Goal: Task Accomplishment & Management: Complete application form

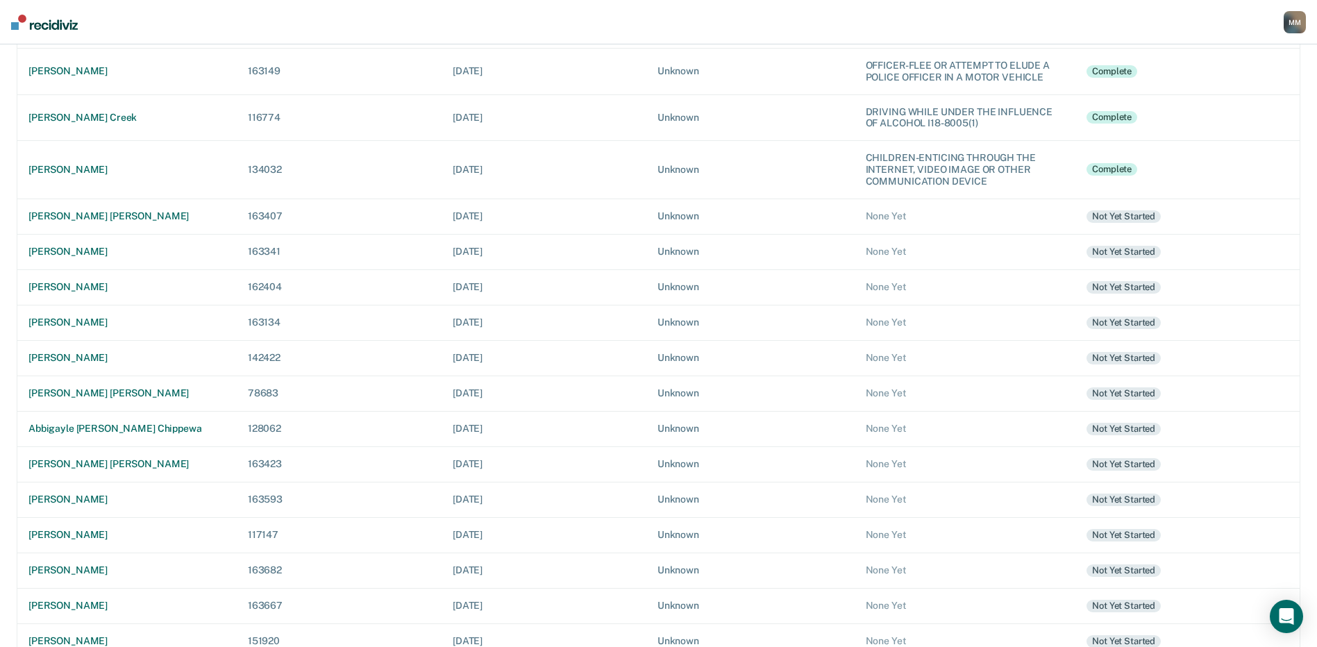
scroll to position [305, 0]
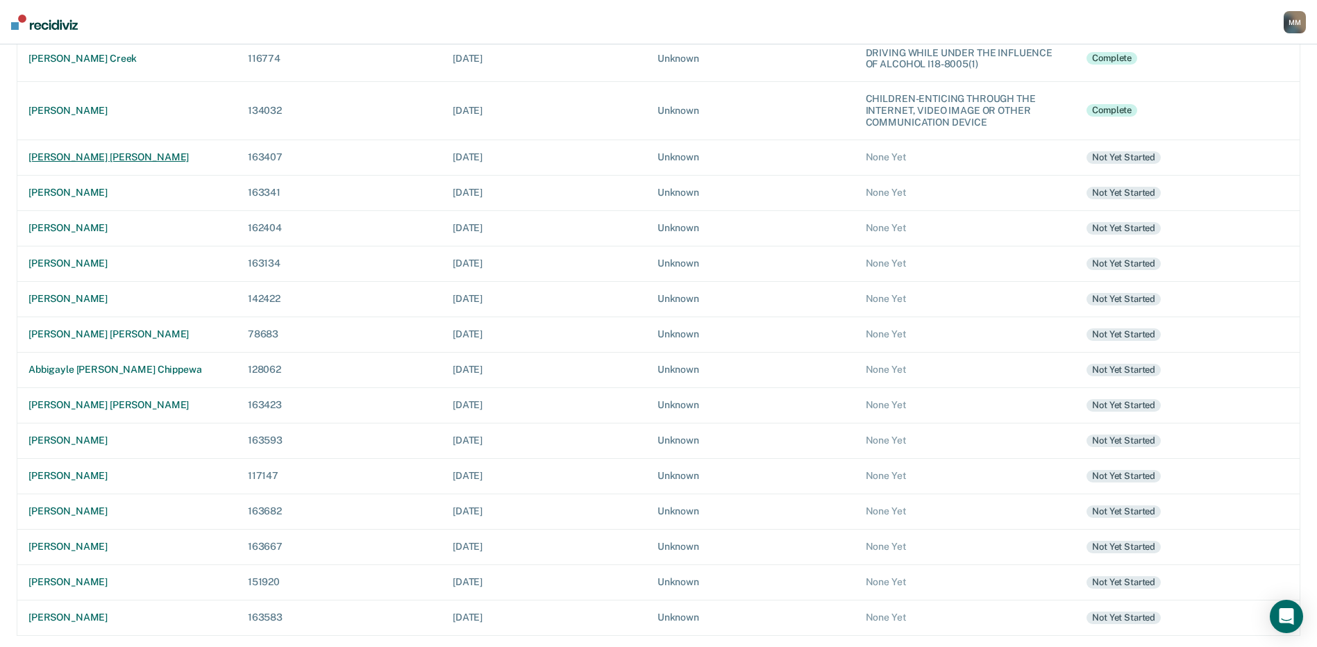
click at [128, 162] on div "[PERSON_NAME] [PERSON_NAME]" at bounding box center [126, 157] width 197 height 12
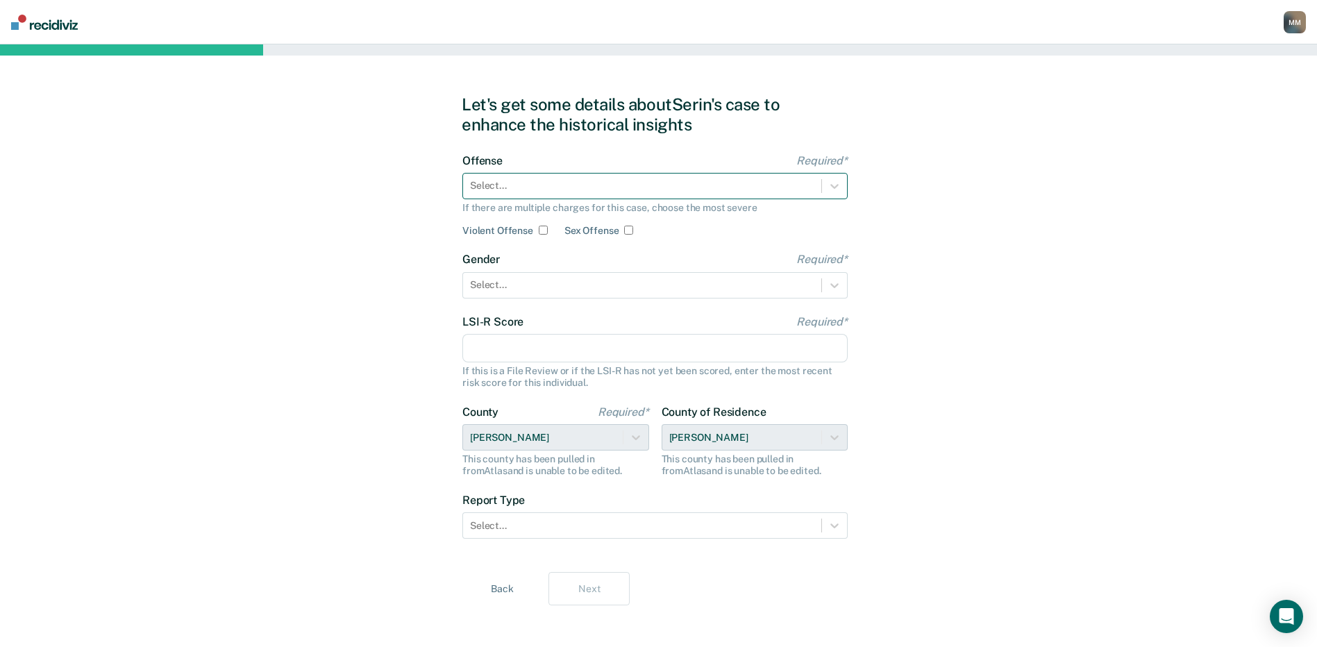
click at [491, 185] on div at bounding box center [642, 185] width 344 height 15
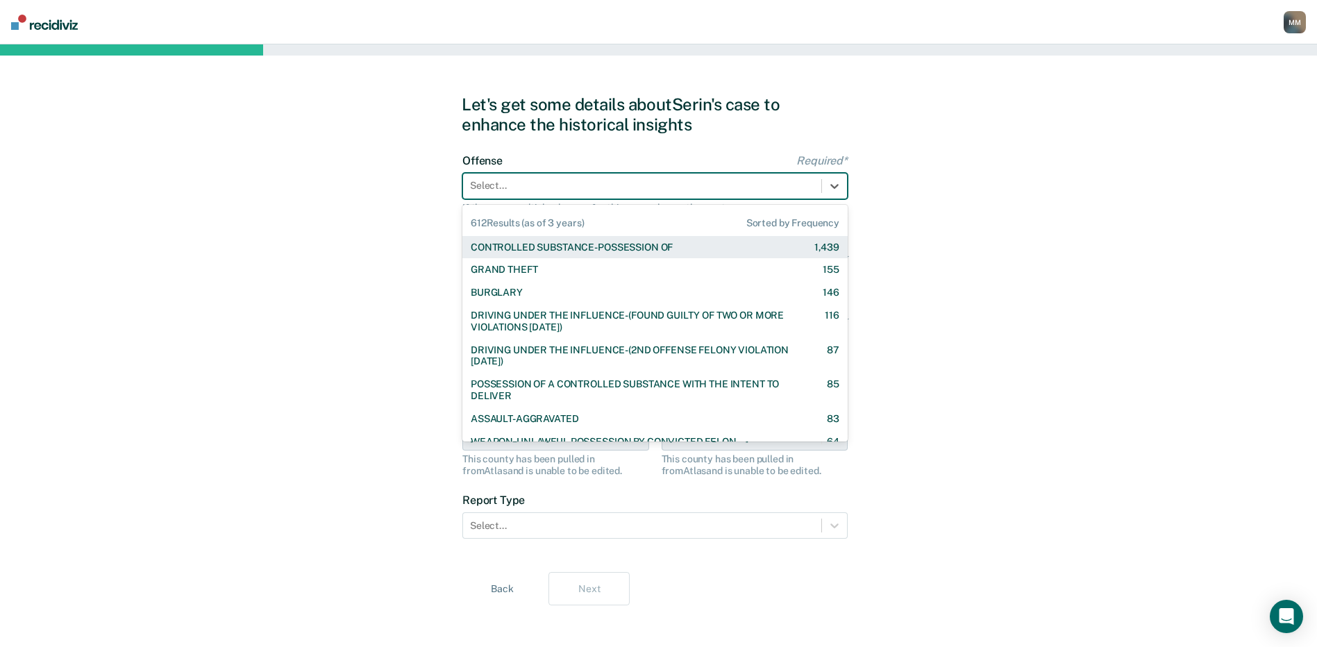
click at [546, 246] on div "CONTROLLED SUBSTANCE-POSSESSION OF" at bounding box center [572, 248] width 202 height 12
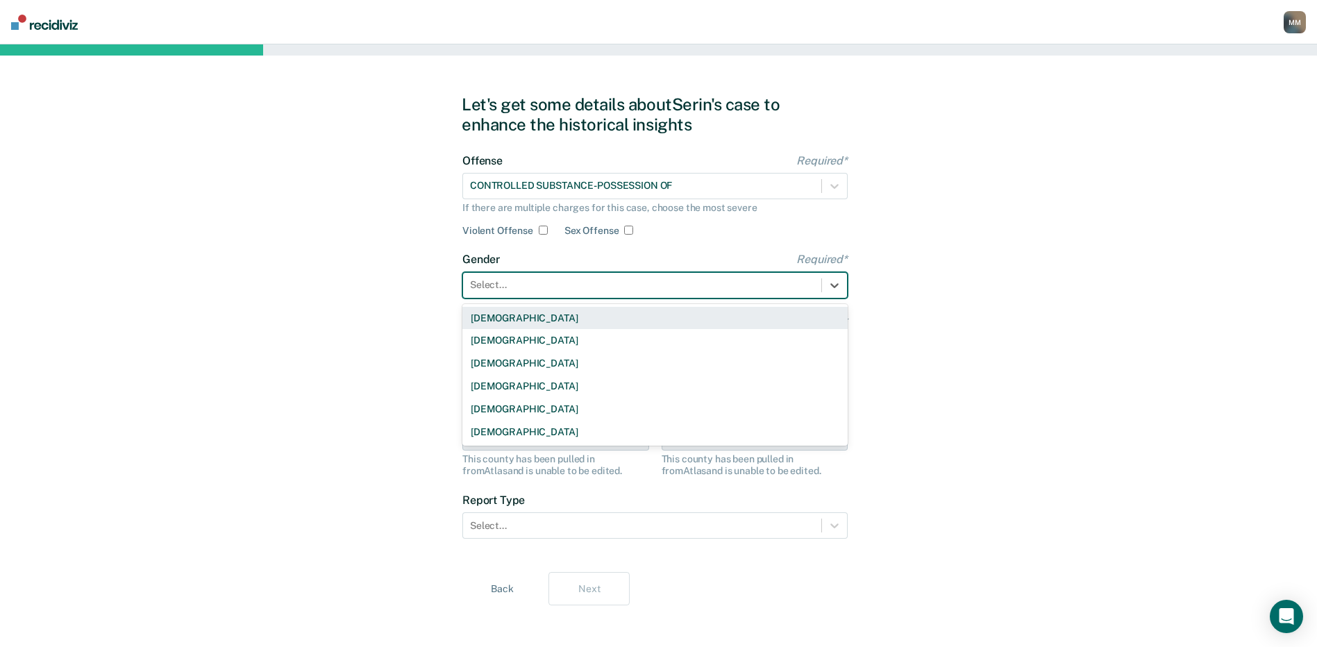
click at [472, 284] on input "text" at bounding box center [471, 285] width 2 height 12
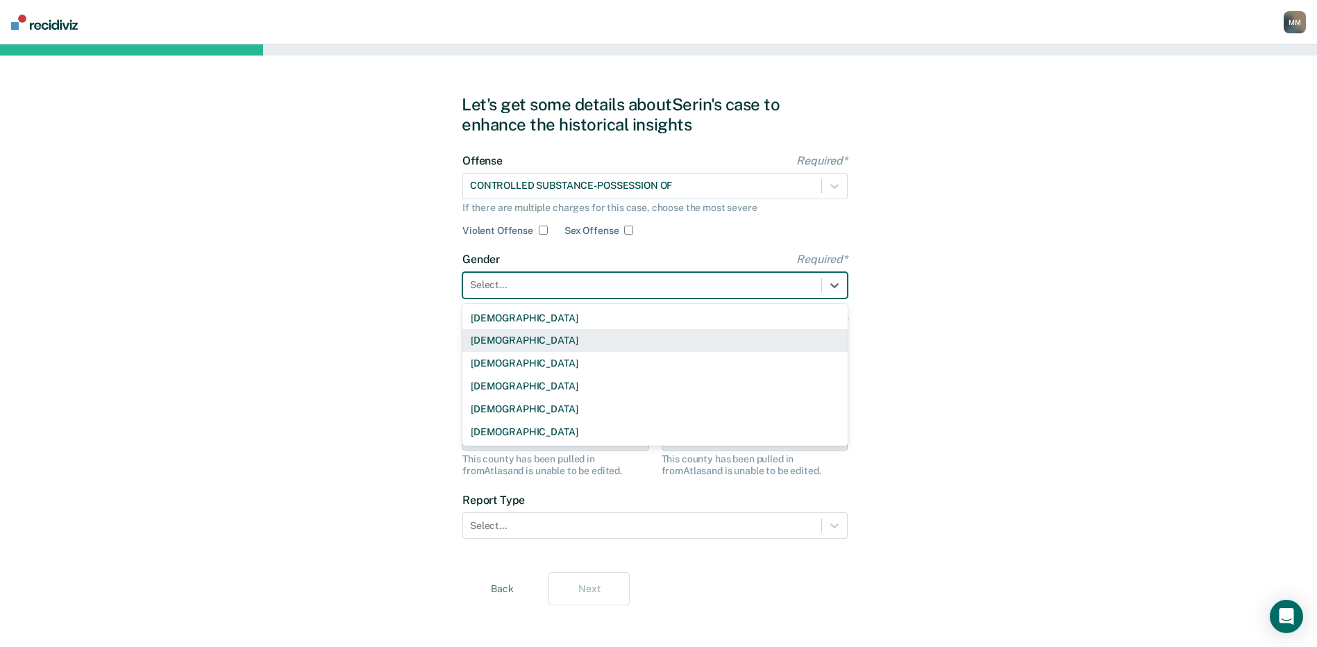
click at [489, 335] on div "[DEMOGRAPHIC_DATA]" at bounding box center [654, 340] width 385 height 23
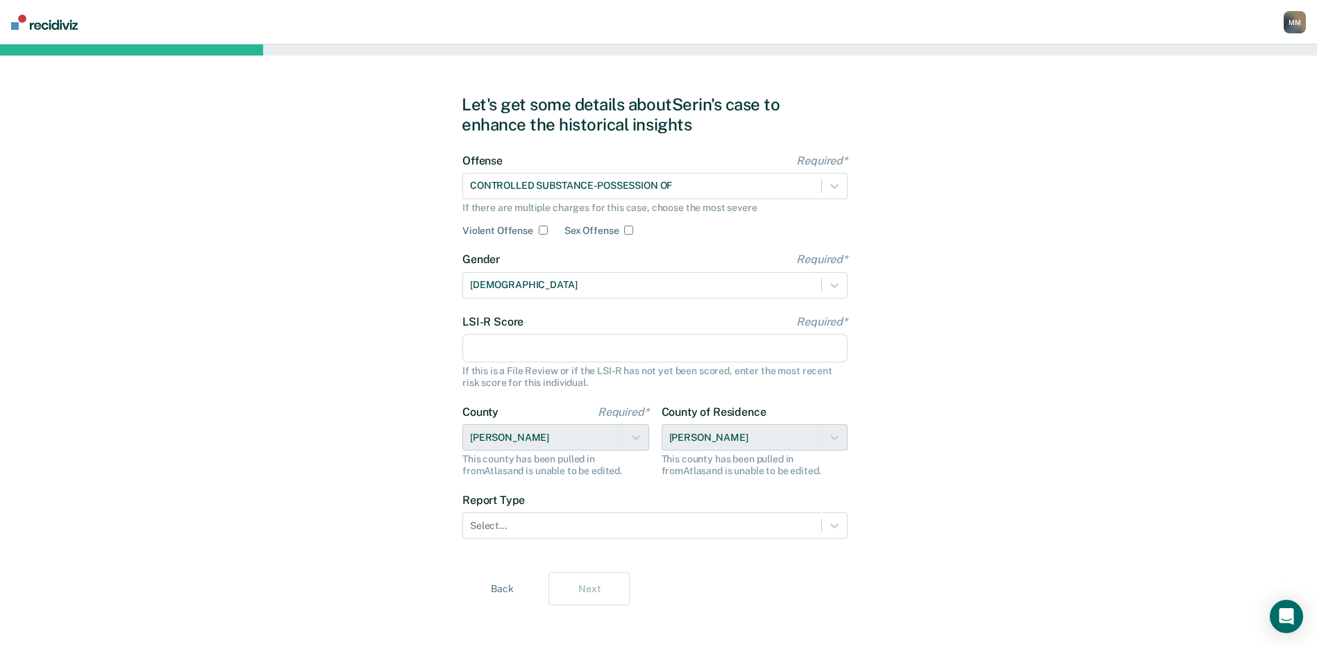
click at [491, 350] on input "LSI-R Score Required*" at bounding box center [654, 348] width 385 height 29
type input "25"
click at [837, 439] on div "County of Residence [PERSON_NAME] This county has been pulled in from Atlas and…" at bounding box center [755, 441] width 187 height 72
click at [835, 439] on div "County of Residence [PERSON_NAME] This county has been pulled in from Atlas and…" at bounding box center [755, 441] width 187 height 72
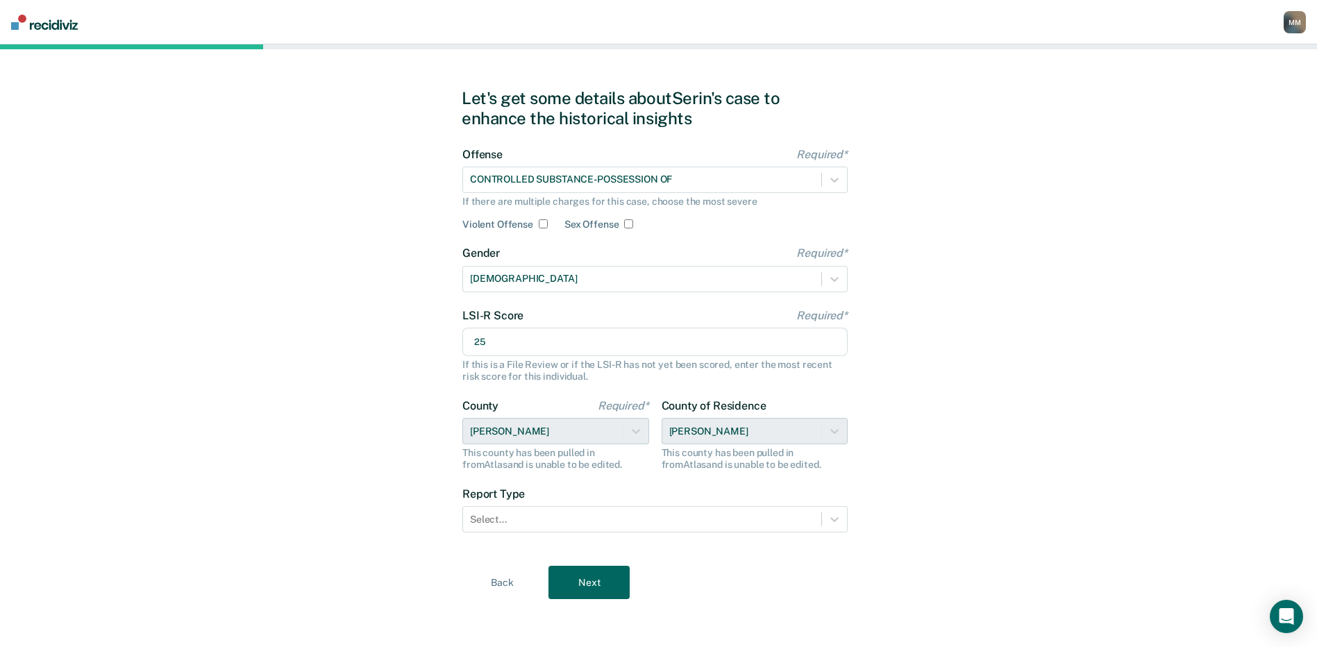
scroll to position [8, 0]
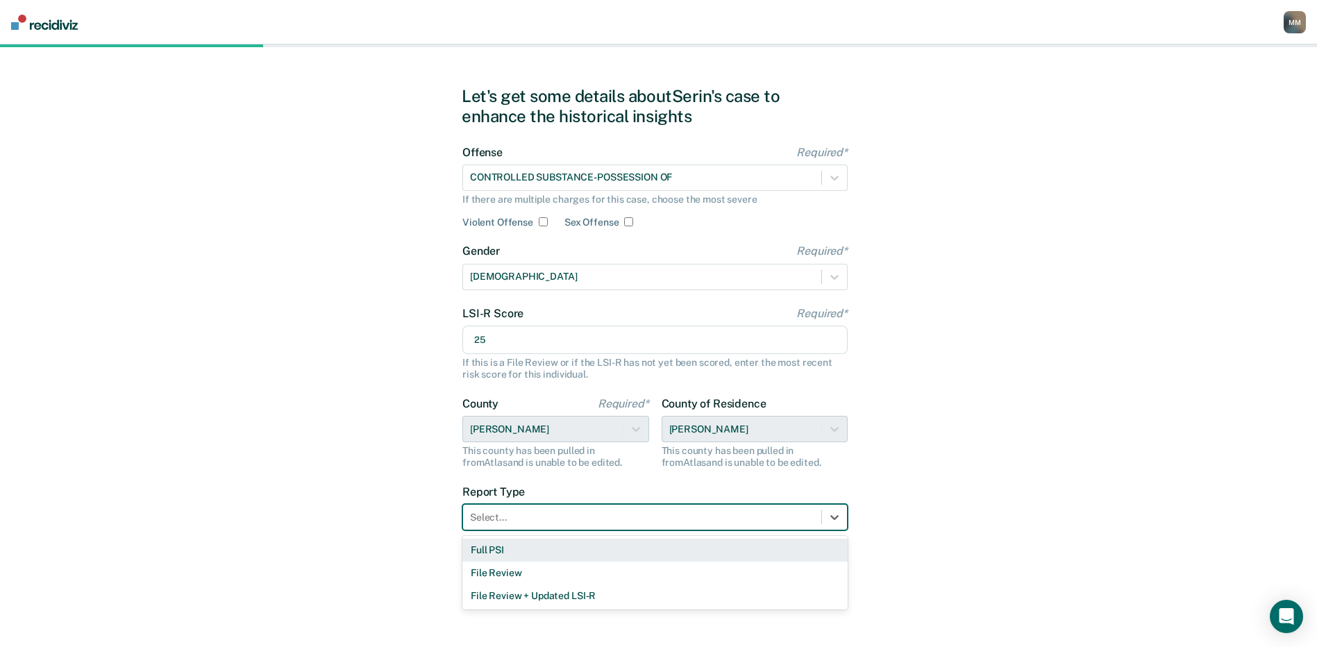
click at [481, 512] on div at bounding box center [642, 517] width 344 height 15
click at [490, 547] on div "Full PSI" at bounding box center [654, 550] width 385 height 23
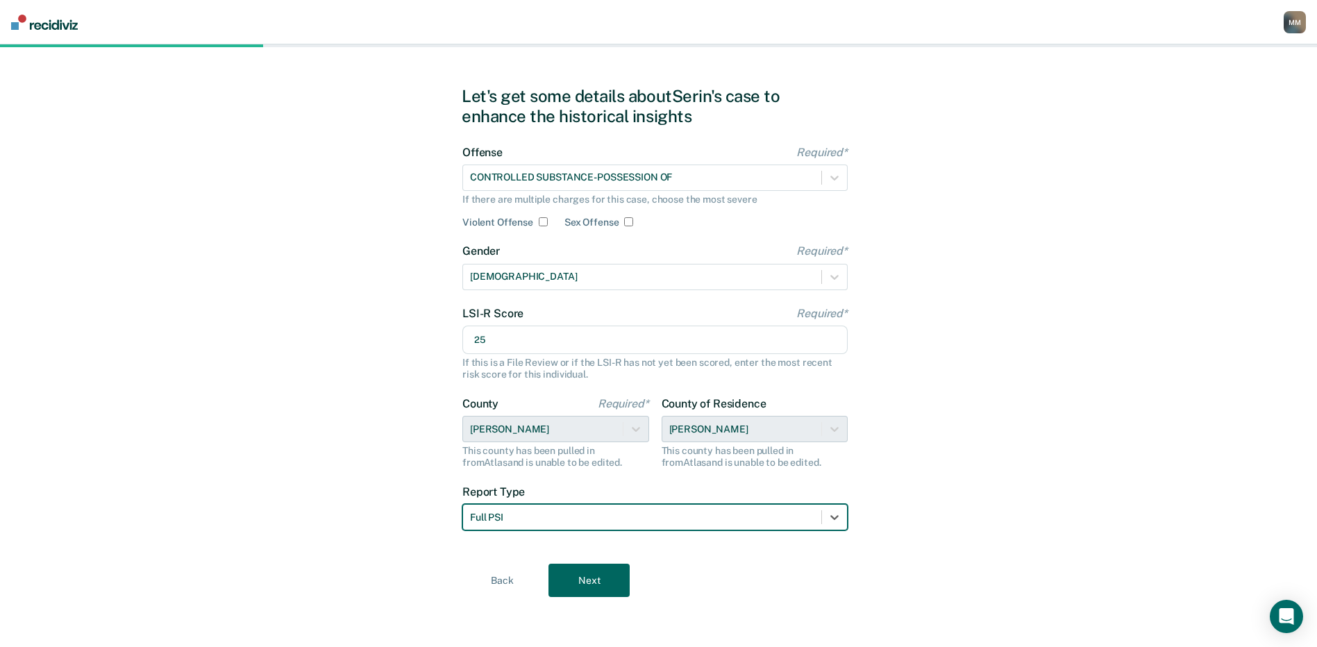
click at [593, 578] on button "Next" at bounding box center [588, 580] width 81 height 33
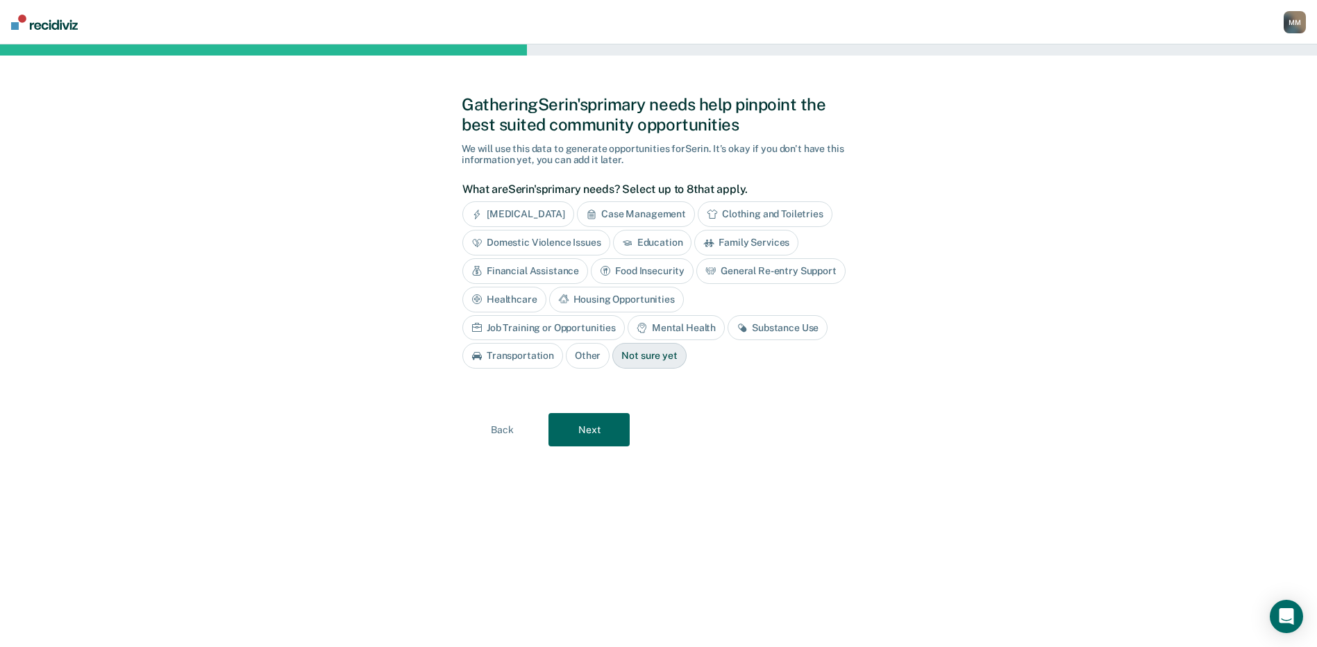
scroll to position [0, 0]
click at [651, 213] on div "Case Management" at bounding box center [642, 214] width 118 height 26
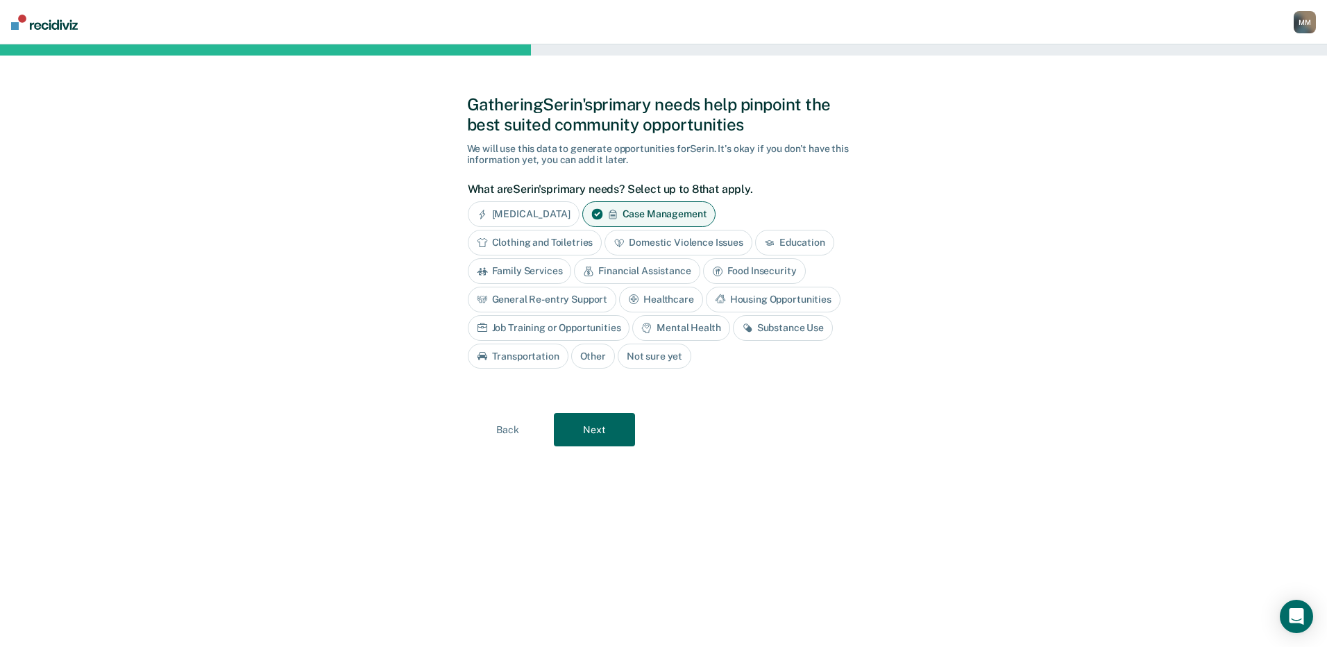
click at [735, 270] on div "Food Insecurity" at bounding box center [754, 271] width 103 height 26
click at [746, 303] on div "Housing Opportunities" at bounding box center [773, 300] width 135 height 26
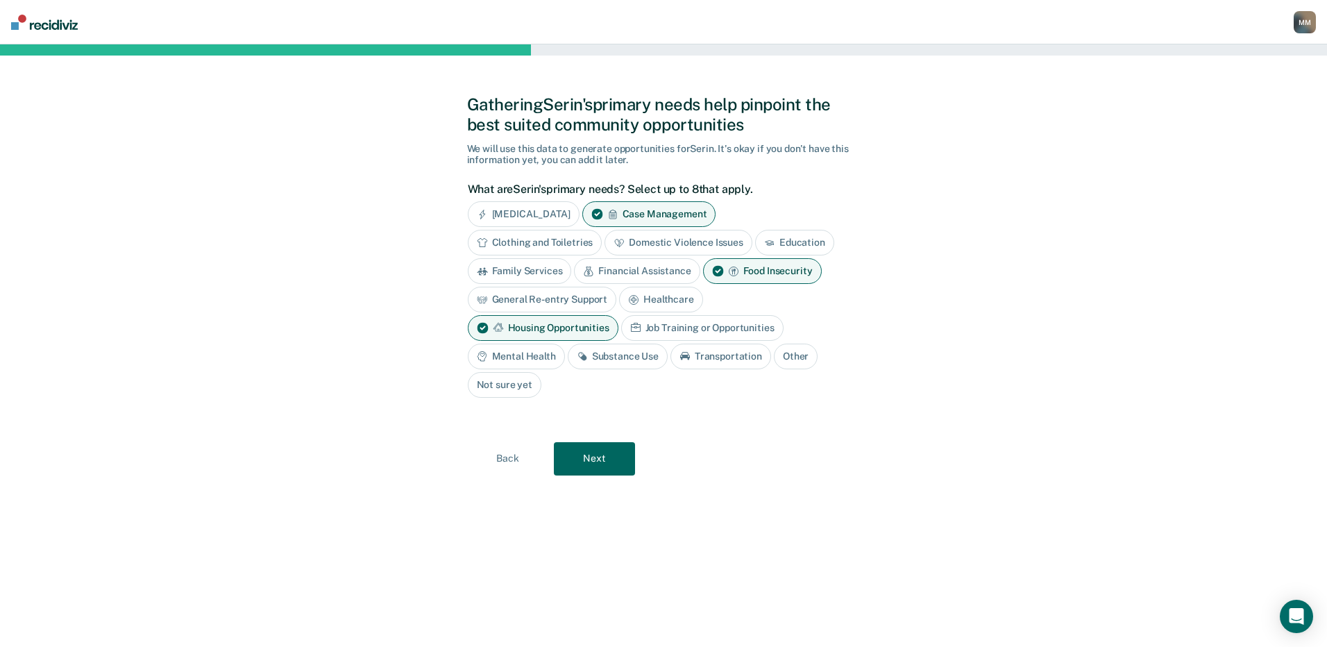
click at [678, 324] on div "Job Training or Opportunities" at bounding box center [702, 328] width 162 height 26
click at [515, 353] on div "Mental Health" at bounding box center [516, 357] width 97 height 26
click at [622, 359] on div "Substance Use" at bounding box center [634, 357] width 100 height 26
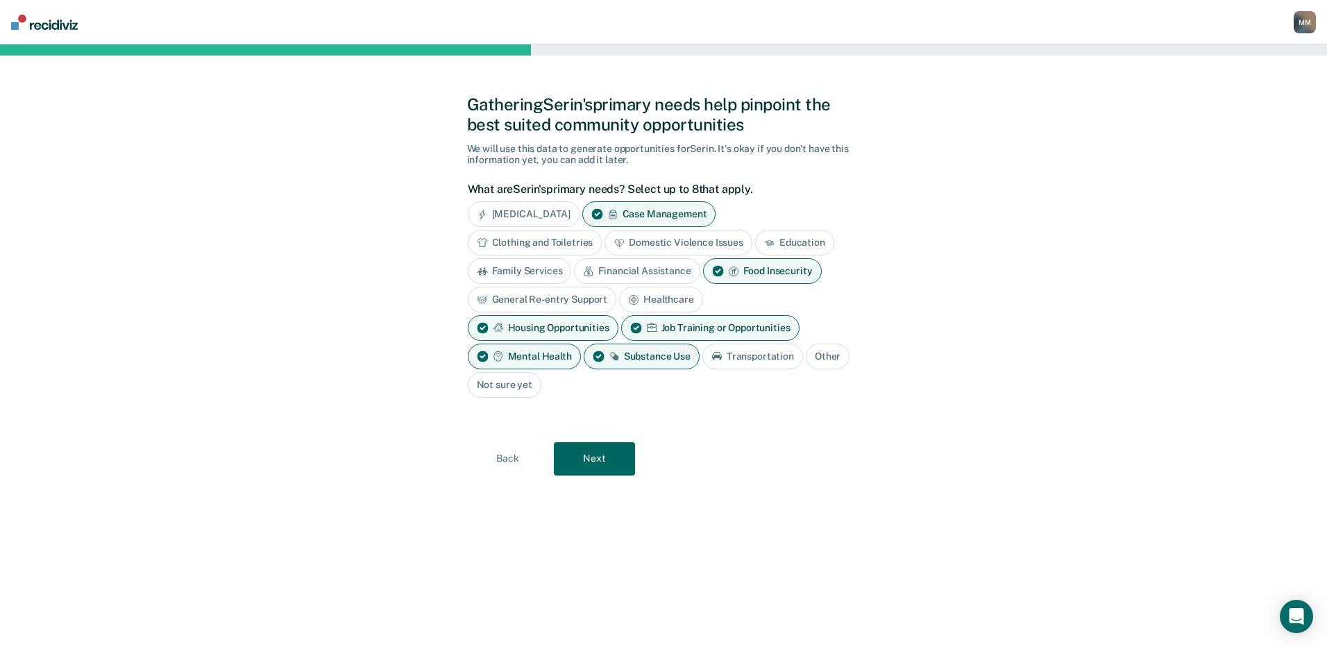
click at [593, 459] on button "Next" at bounding box center [594, 458] width 81 height 33
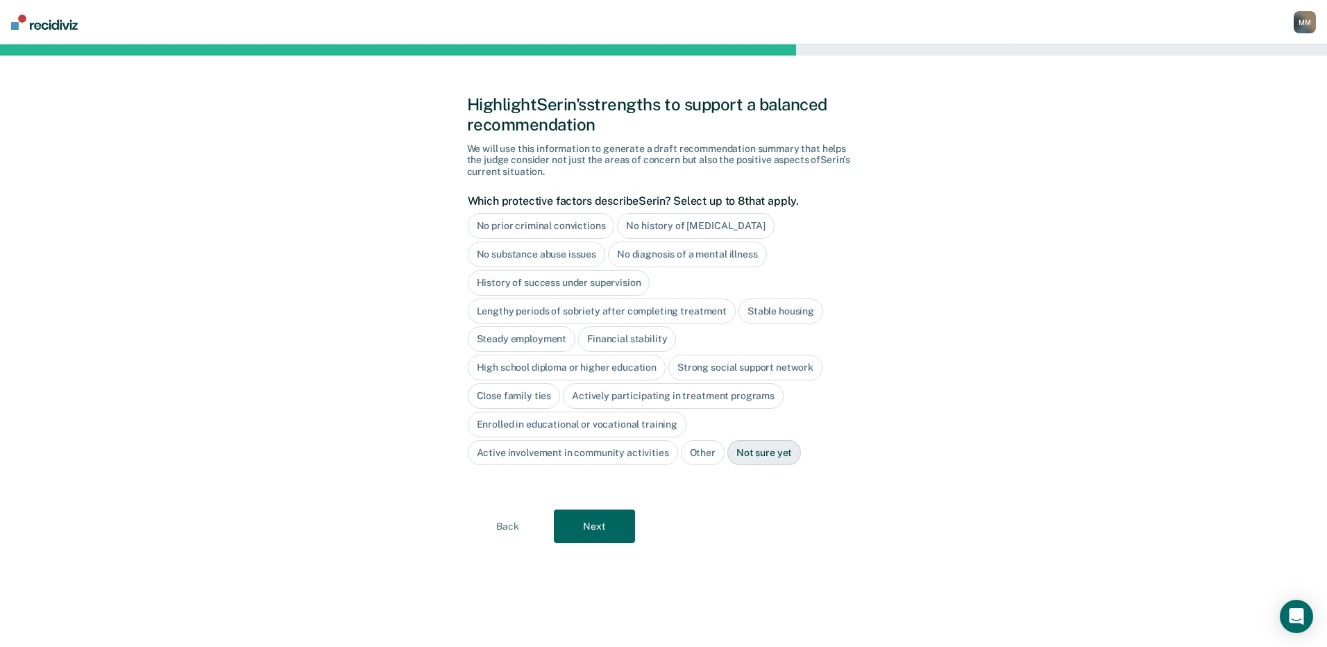
click at [657, 219] on div "No history of [MEDICAL_DATA]" at bounding box center [695, 226] width 157 height 26
click at [568, 370] on div "High school diploma or higher education" at bounding box center [567, 368] width 199 height 26
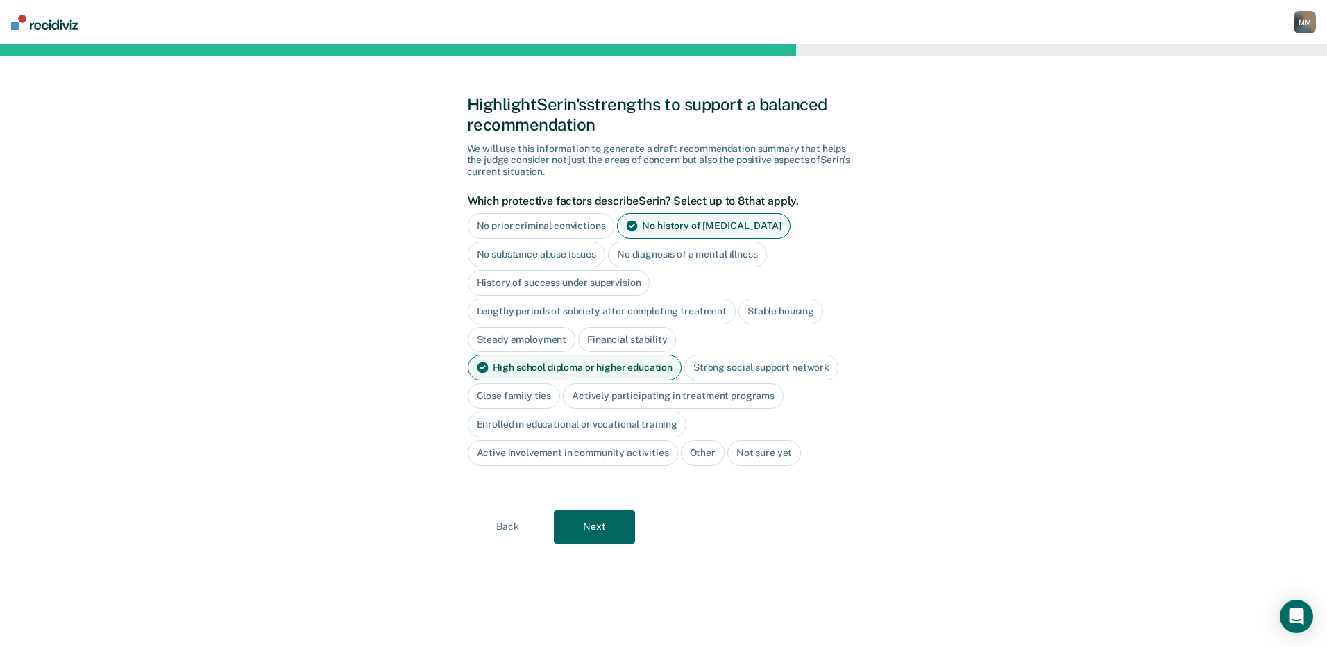
click at [583, 528] on button "Next" at bounding box center [594, 526] width 81 height 33
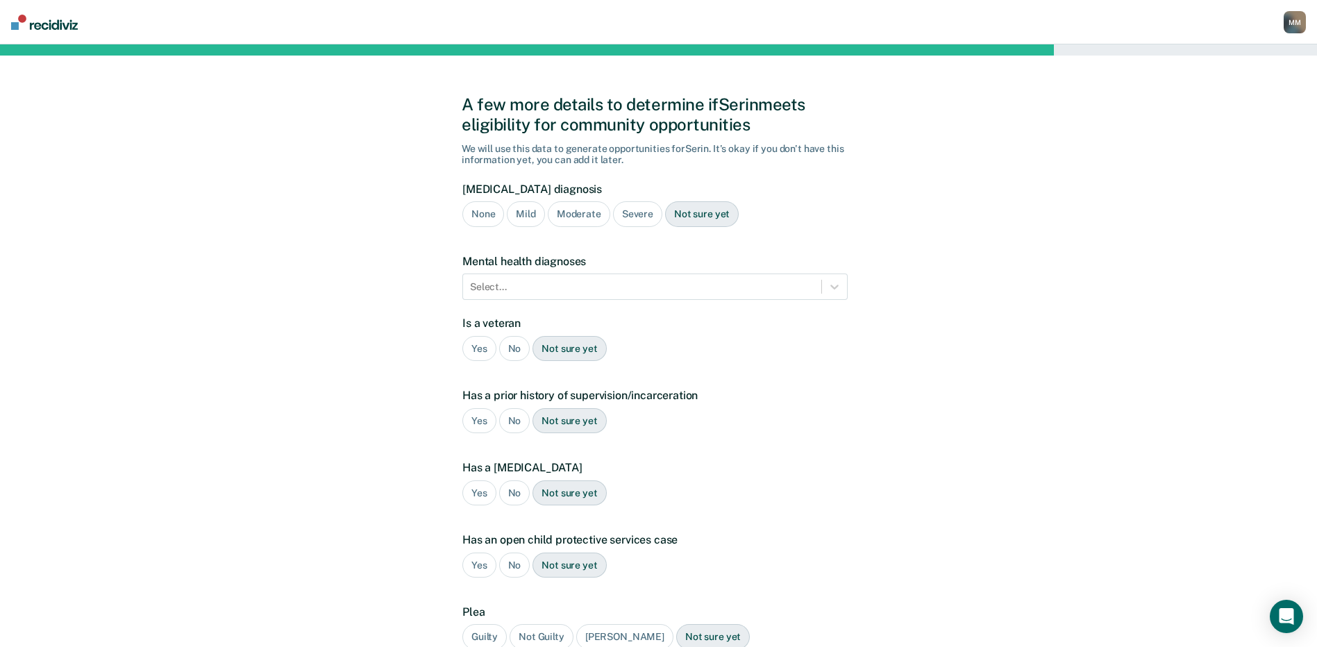
click at [585, 207] on div "Moderate" at bounding box center [579, 214] width 62 height 26
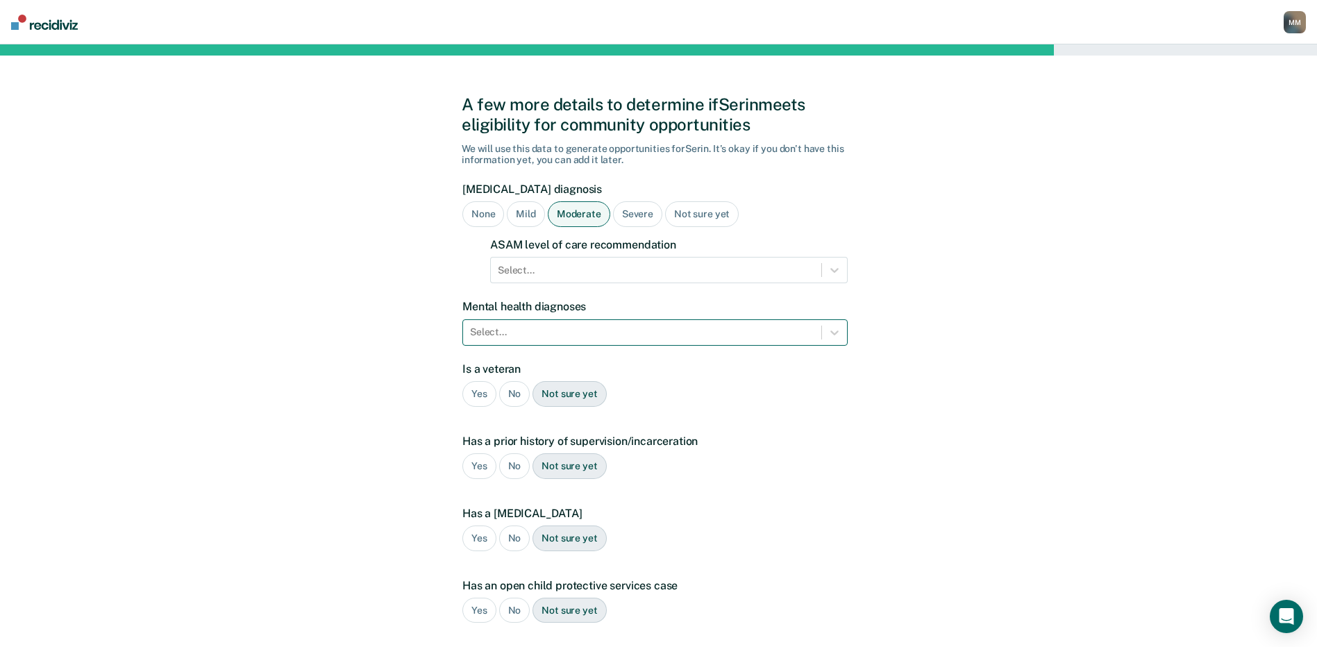
click at [673, 331] on div at bounding box center [642, 332] width 344 height 15
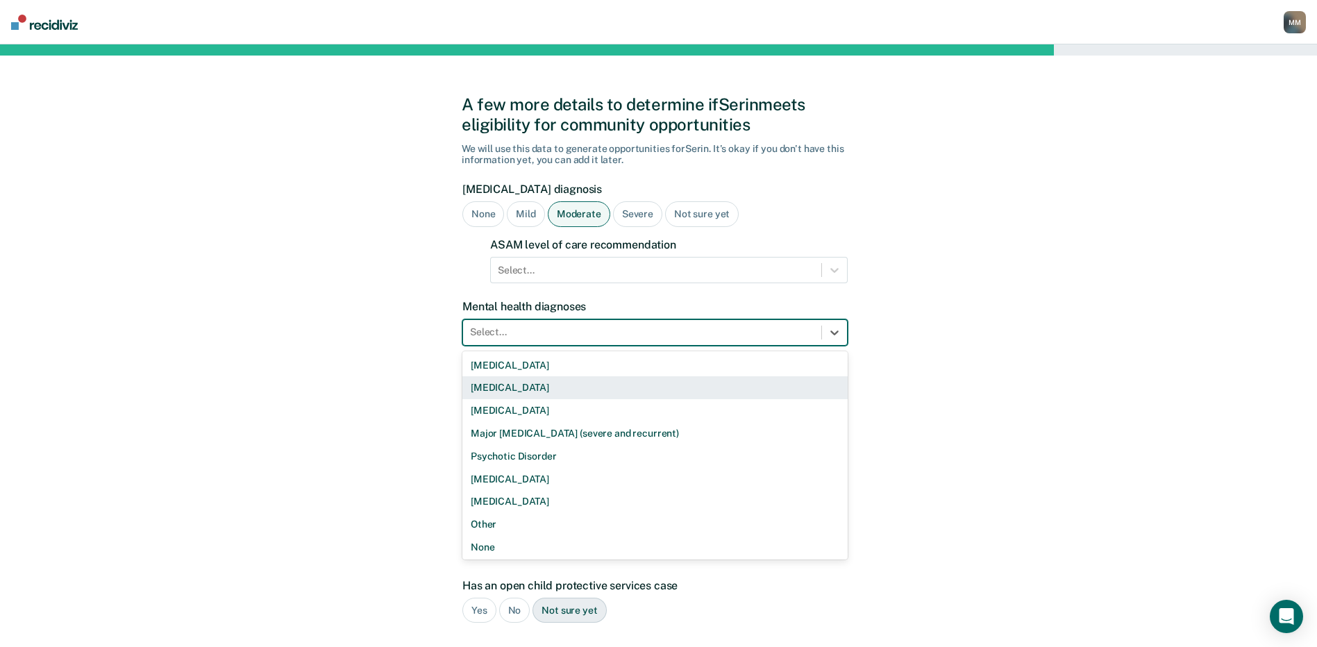
click at [601, 383] on div "[MEDICAL_DATA]" at bounding box center [654, 387] width 385 height 23
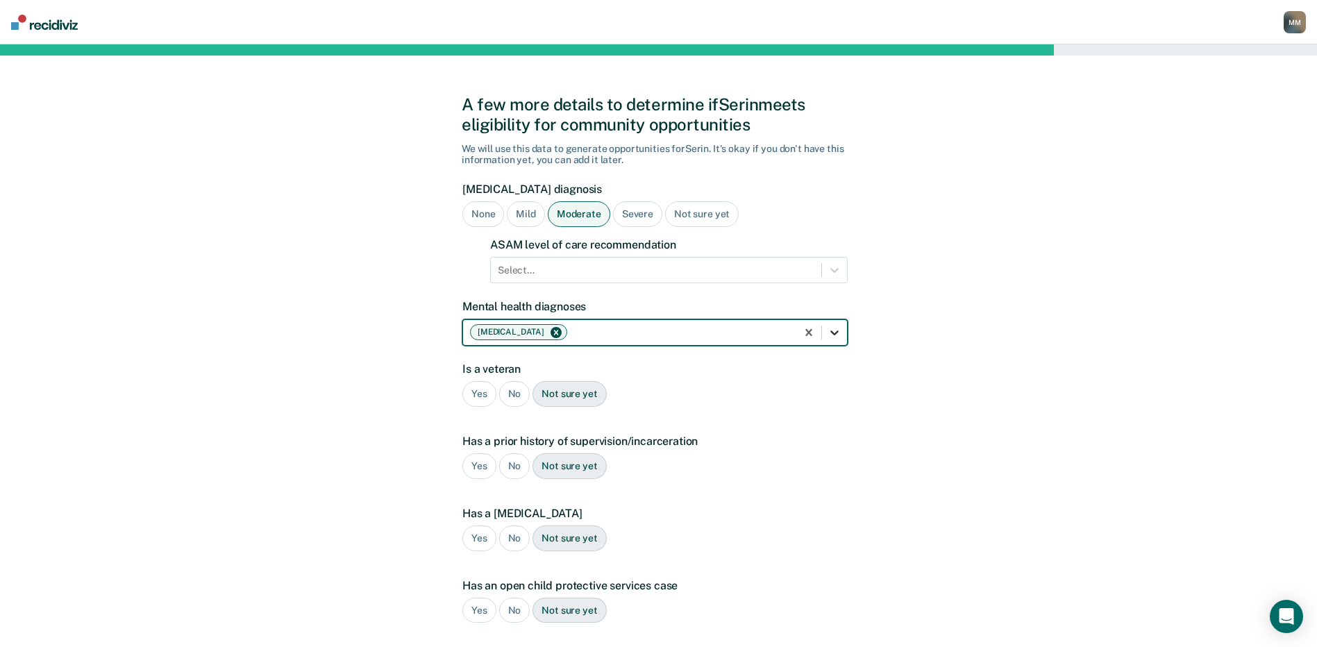
click at [836, 331] on icon at bounding box center [835, 333] width 14 height 14
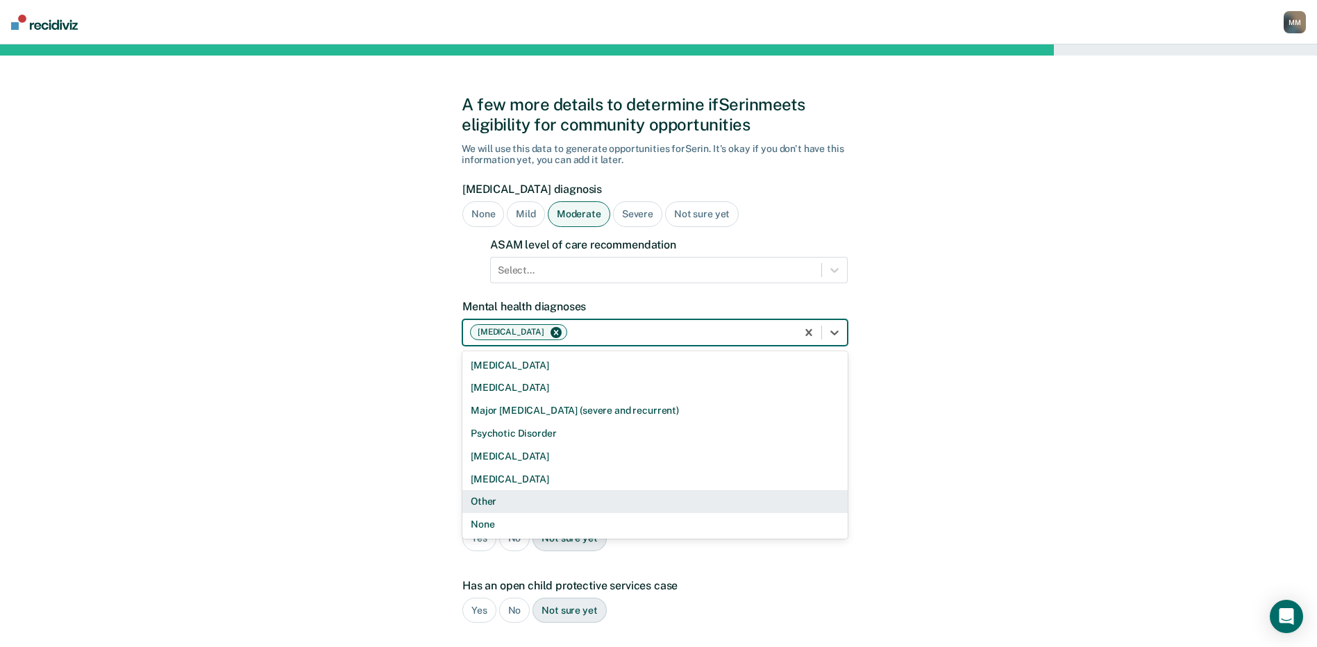
click at [492, 505] on div "Other" at bounding box center [654, 501] width 385 height 23
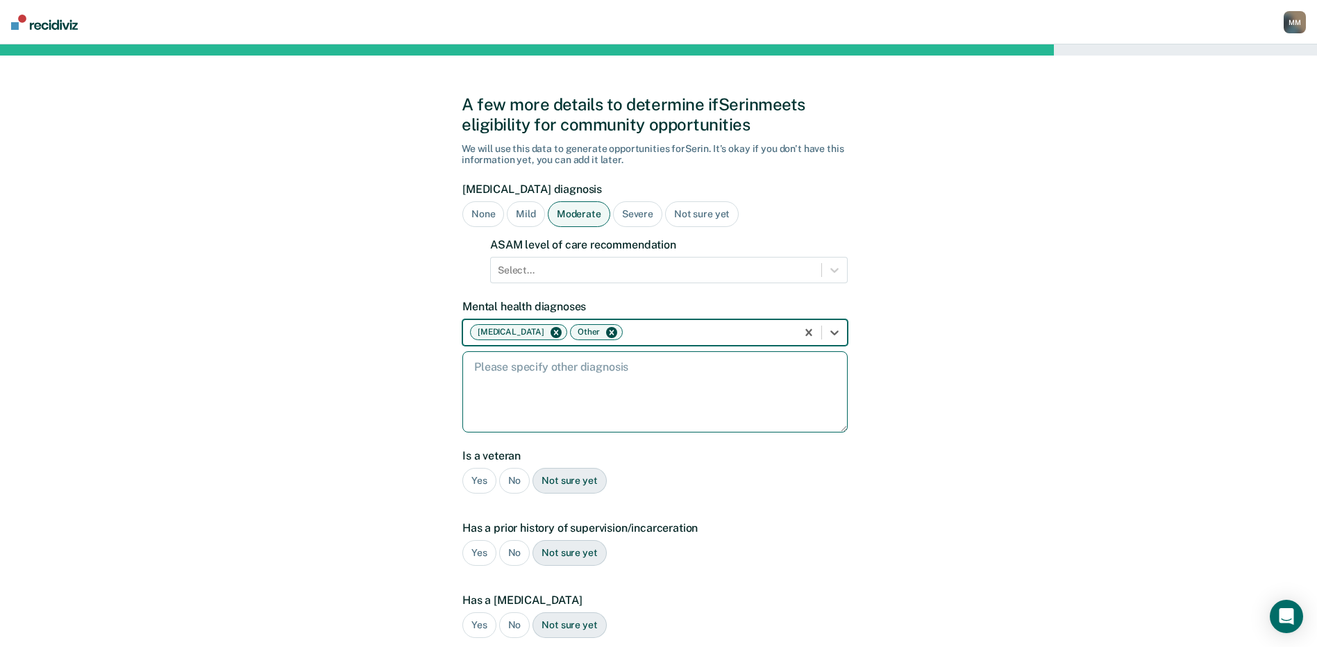
click at [503, 369] on textarea at bounding box center [654, 391] width 385 height 81
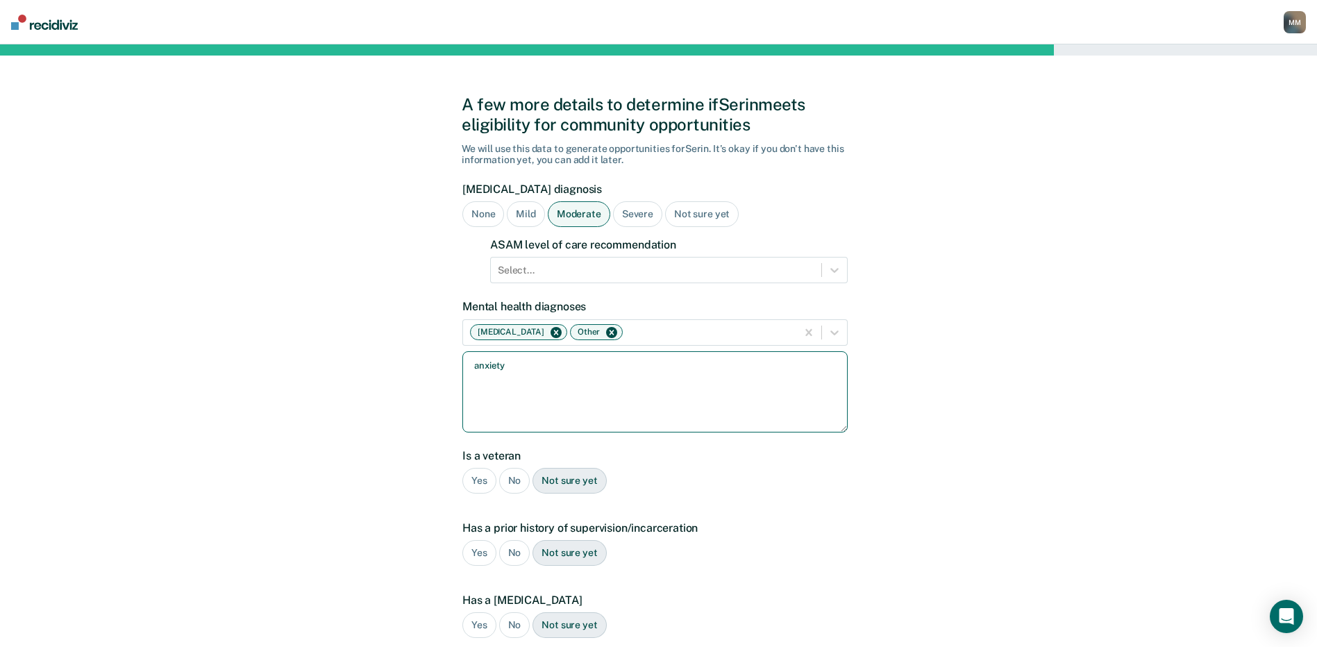
type textarea "anxiety"
click at [385, 508] on div "A few more details to determine if Serin meets eligibility for community opport…" at bounding box center [658, 476] width 1317 height 865
click at [514, 485] on div "No" at bounding box center [514, 481] width 31 height 26
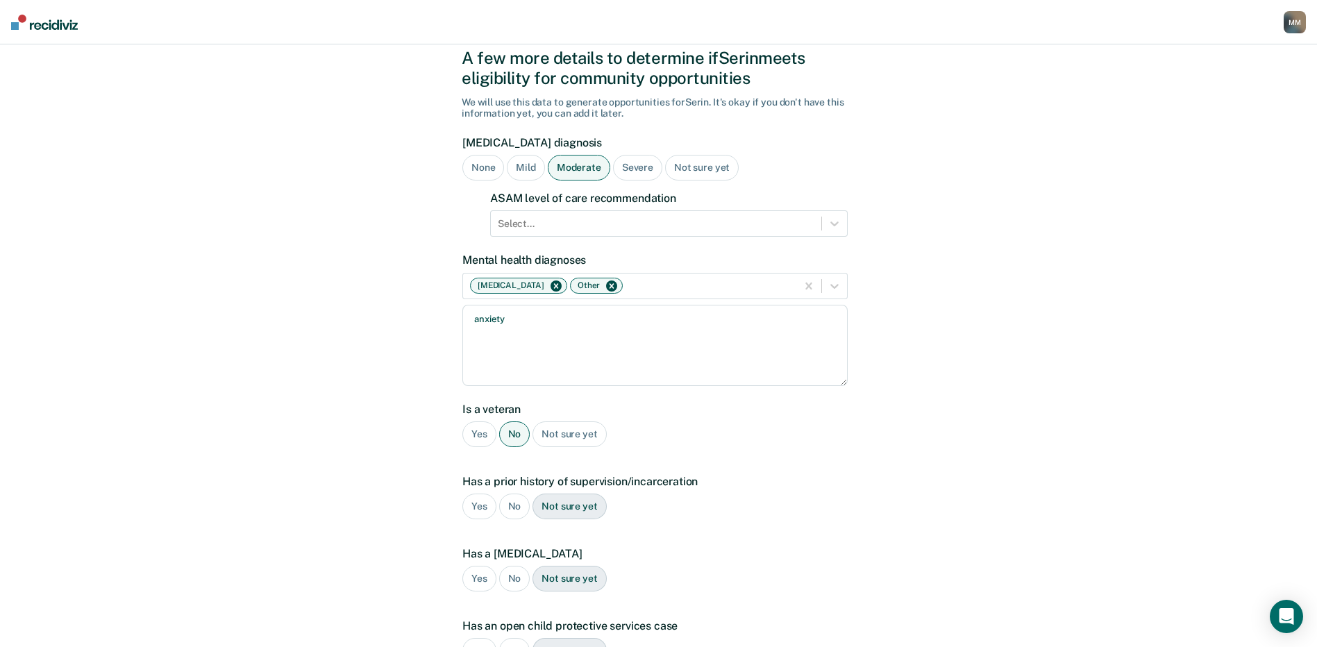
scroll to position [139, 0]
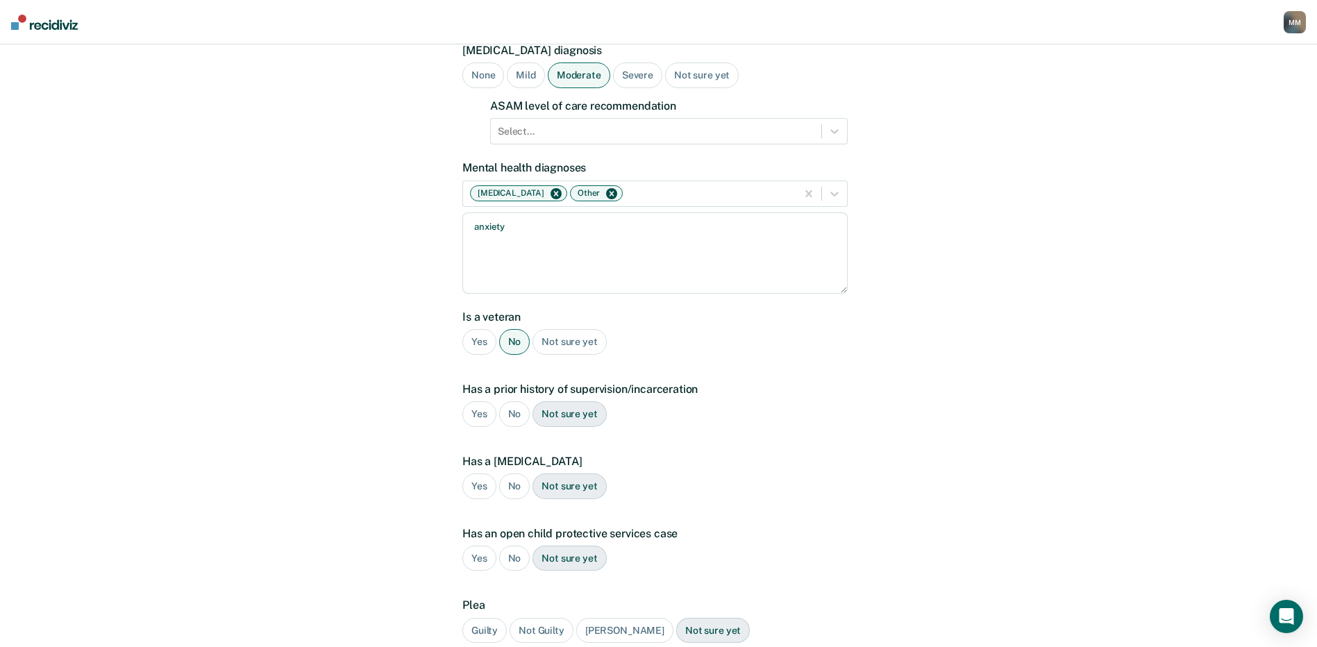
click at [475, 417] on div "Yes" at bounding box center [479, 414] width 34 height 26
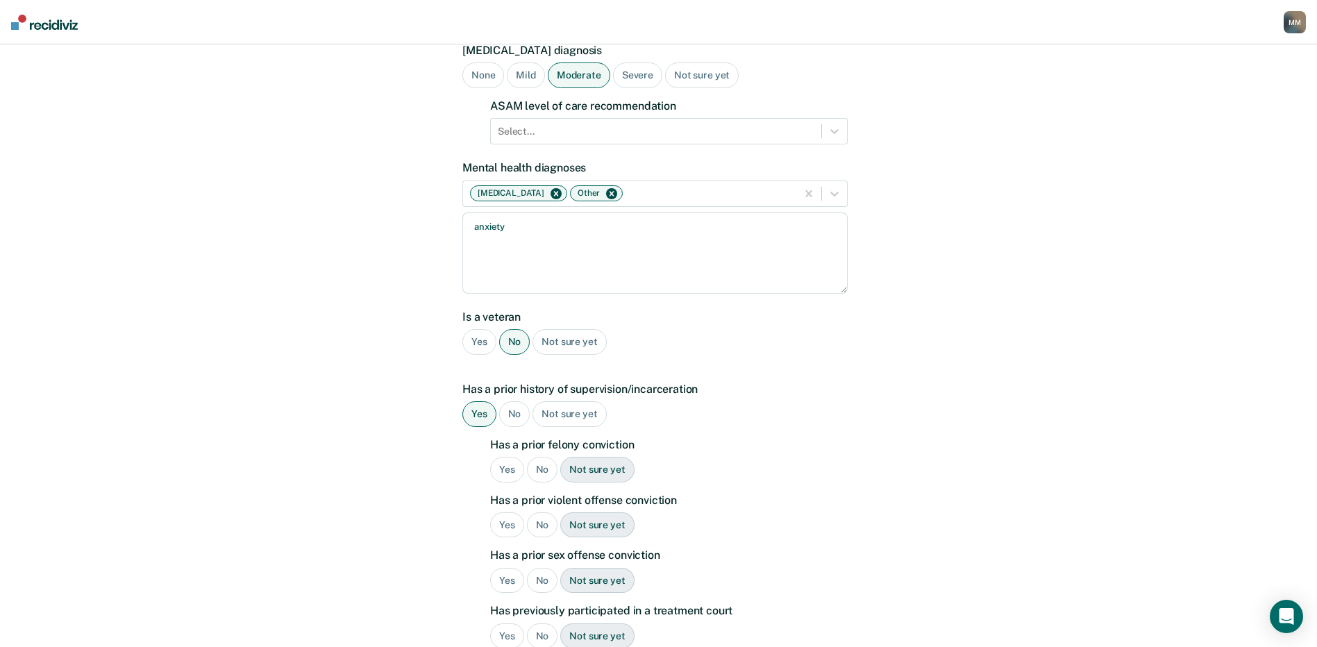
click at [546, 465] on div "No" at bounding box center [542, 470] width 31 height 26
click at [542, 529] on div "No" at bounding box center [542, 525] width 31 height 26
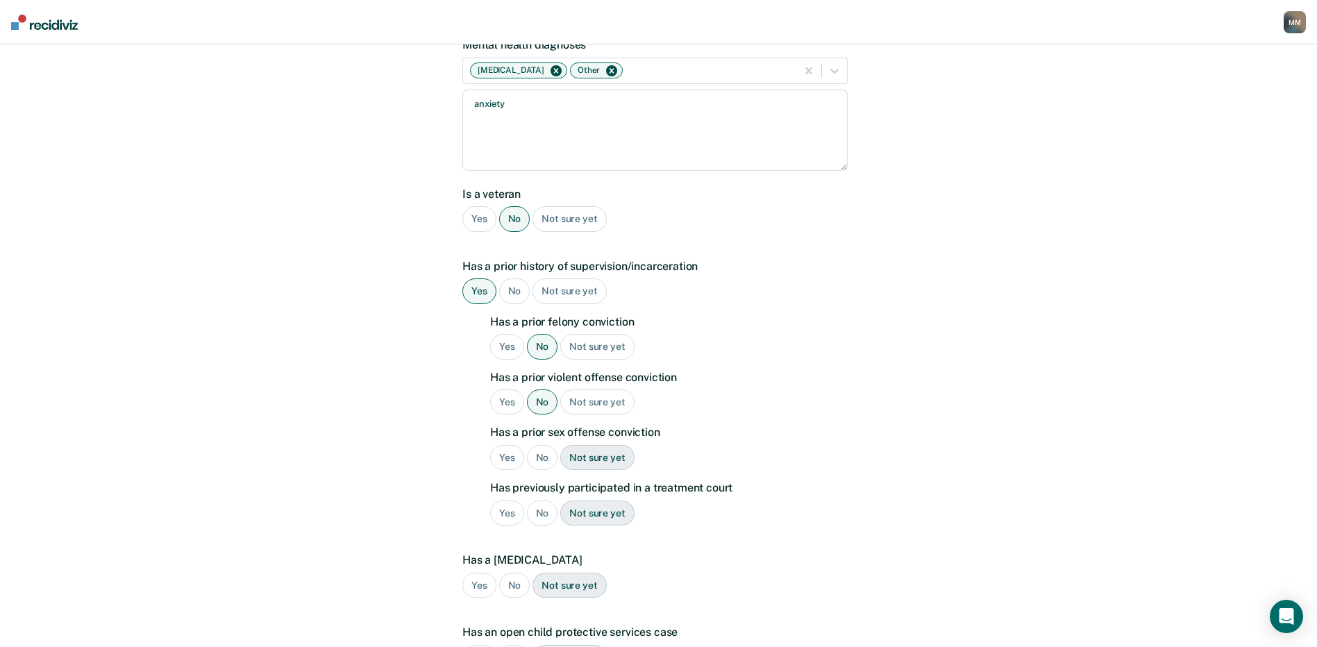
scroll to position [278, 0]
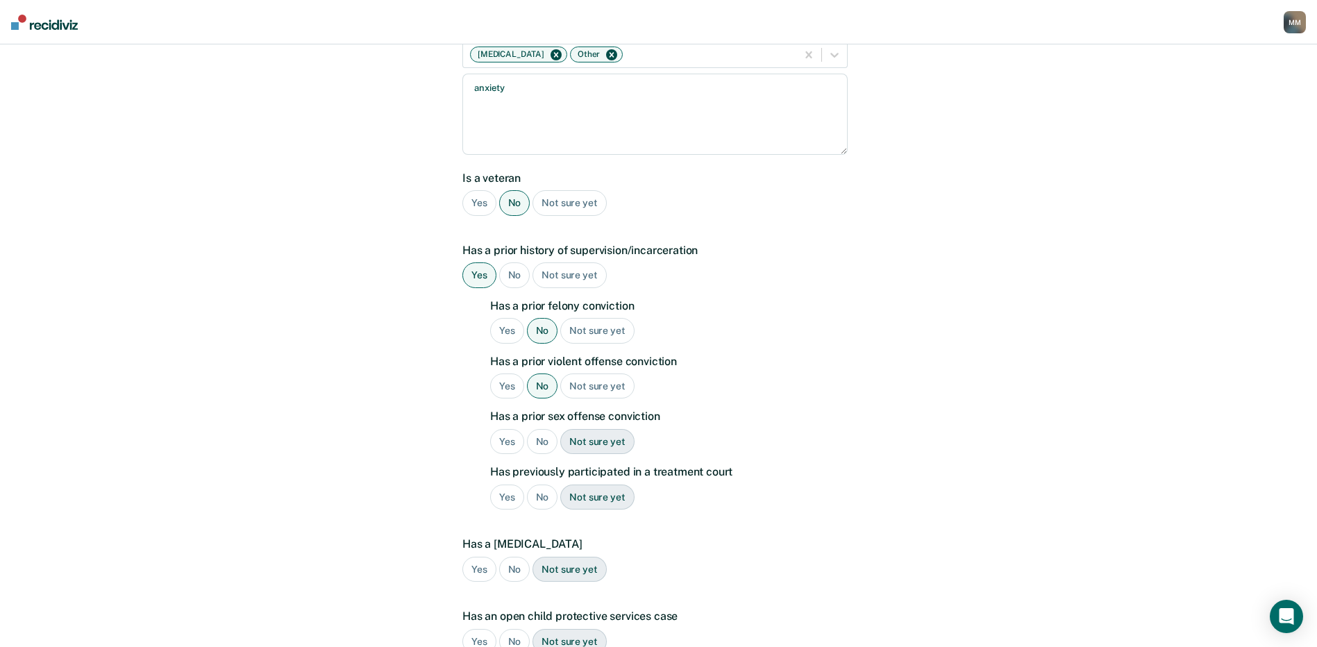
click at [542, 445] on div "No" at bounding box center [542, 442] width 31 height 26
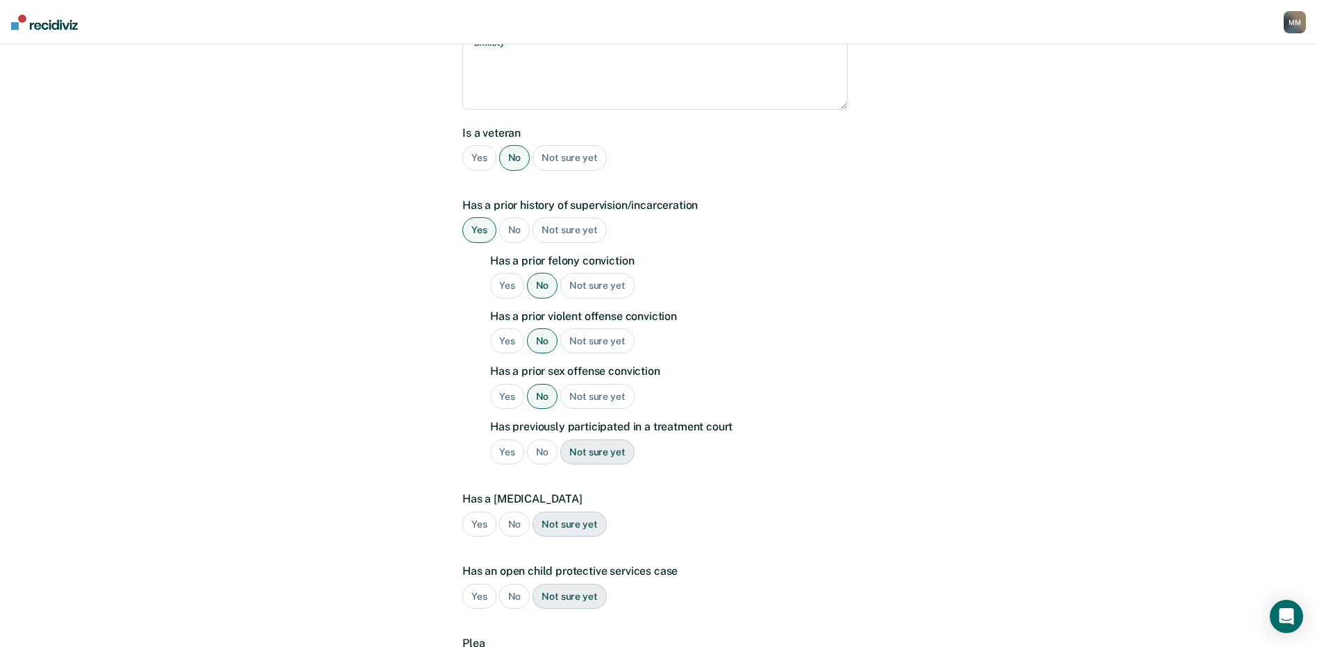
scroll to position [347, 0]
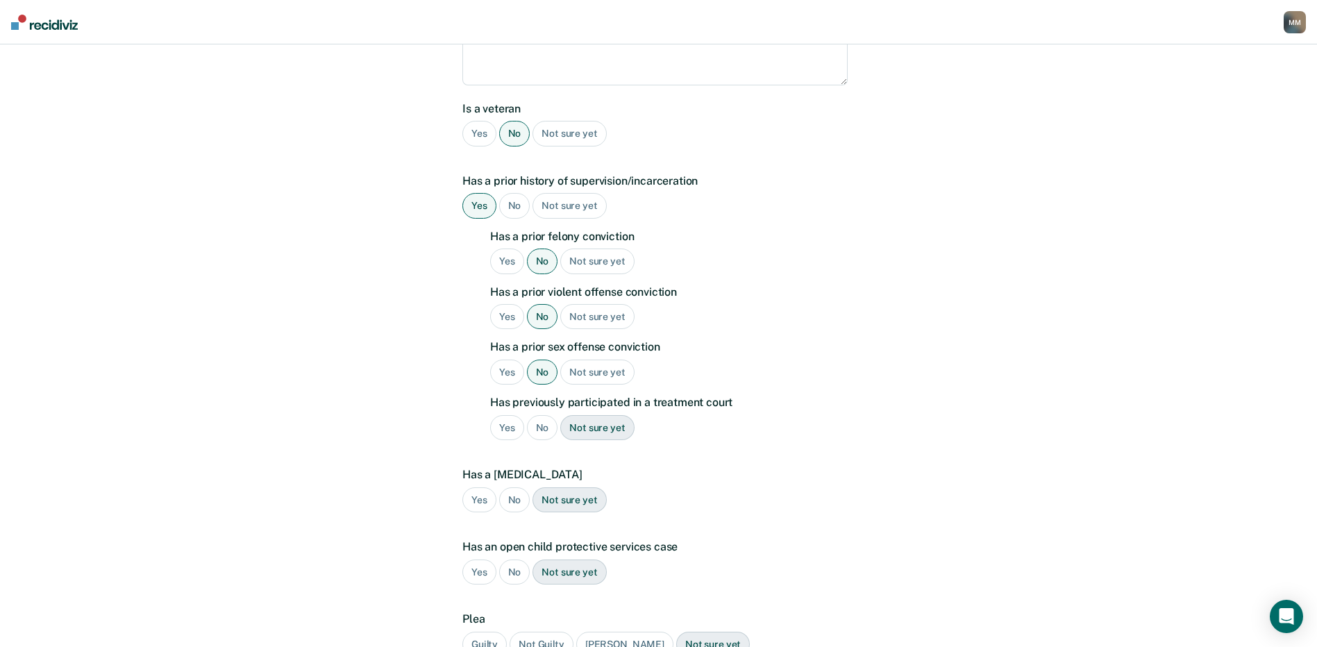
click at [539, 426] on div "No" at bounding box center [542, 428] width 31 height 26
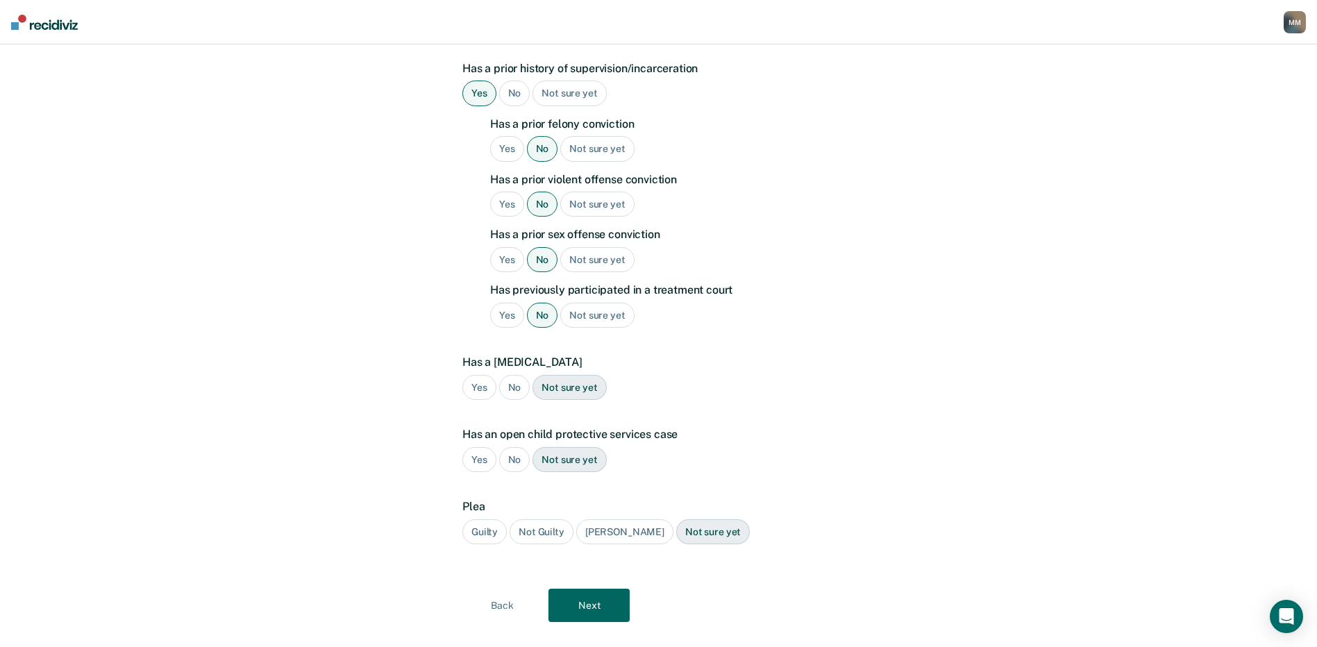
scroll to position [485, 0]
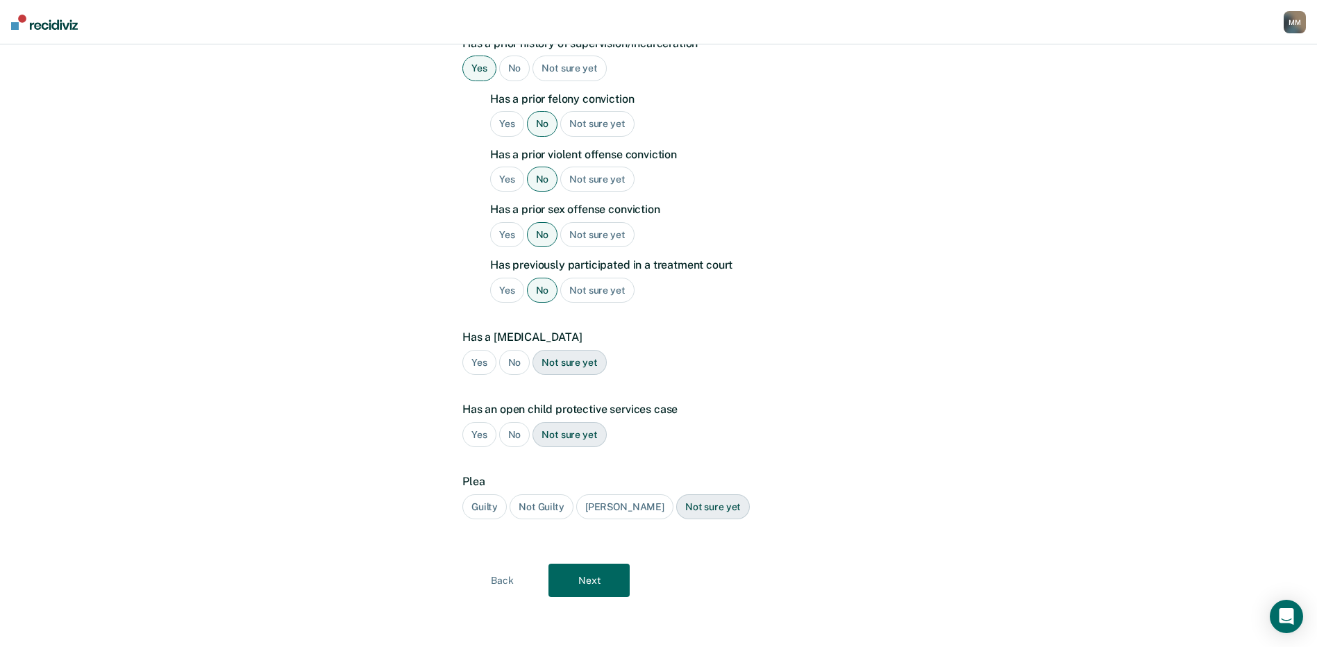
click at [511, 367] on div "No" at bounding box center [514, 363] width 31 height 26
click at [516, 439] on div "No" at bounding box center [514, 435] width 31 height 26
click at [492, 512] on div "Guilty" at bounding box center [484, 507] width 44 height 26
click at [591, 580] on button "Next" at bounding box center [588, 580] width 81 height 33
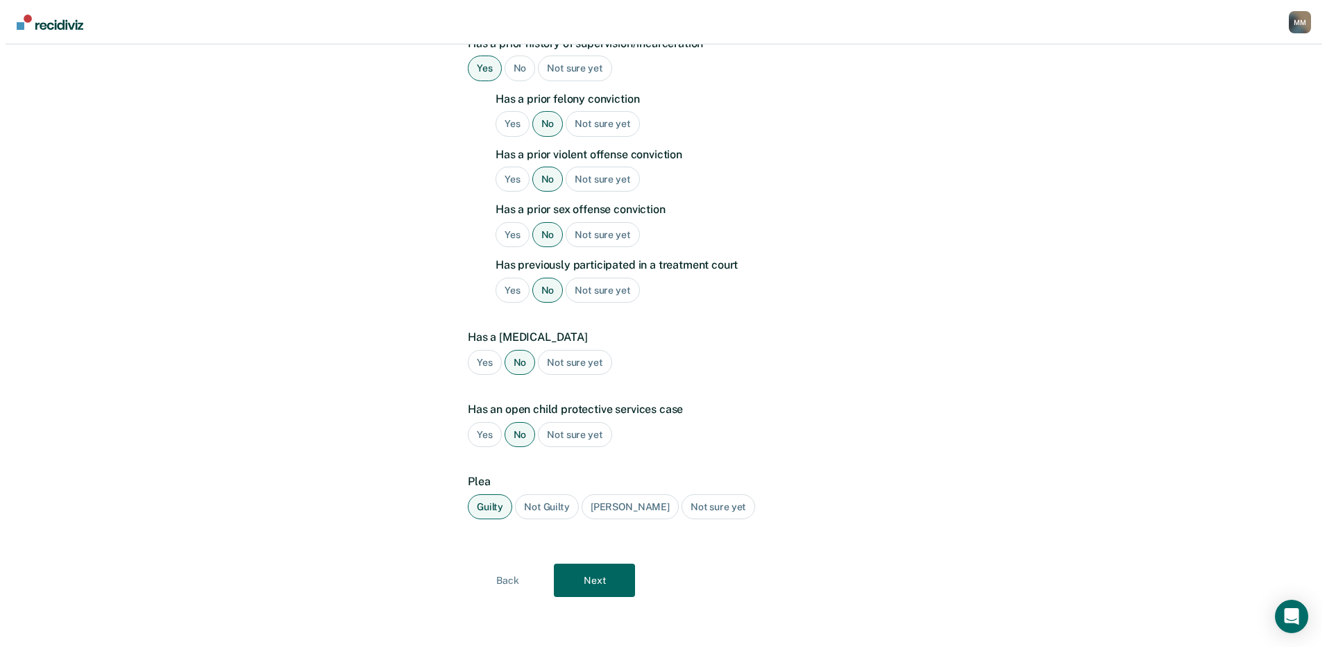
scroll to position [0, 0]
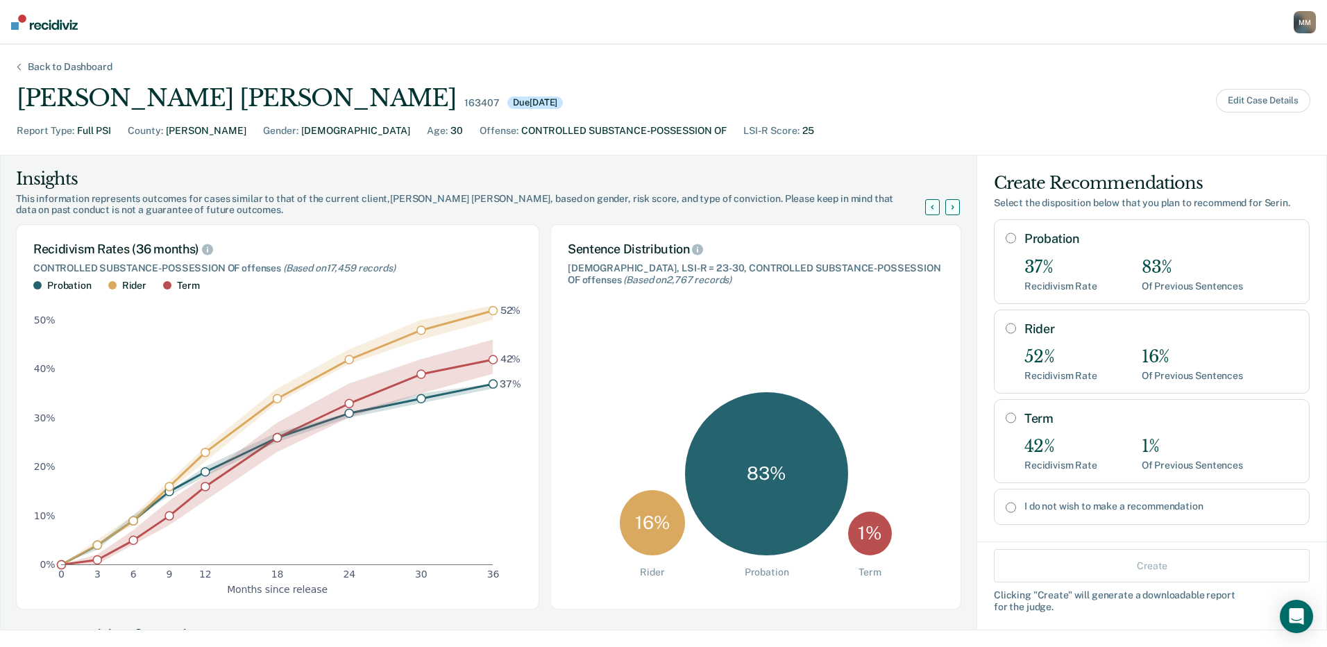
click at [1006, 240] on input "Probation" at bounding box center [1011, 238] width 10 height 11
radio input "true"
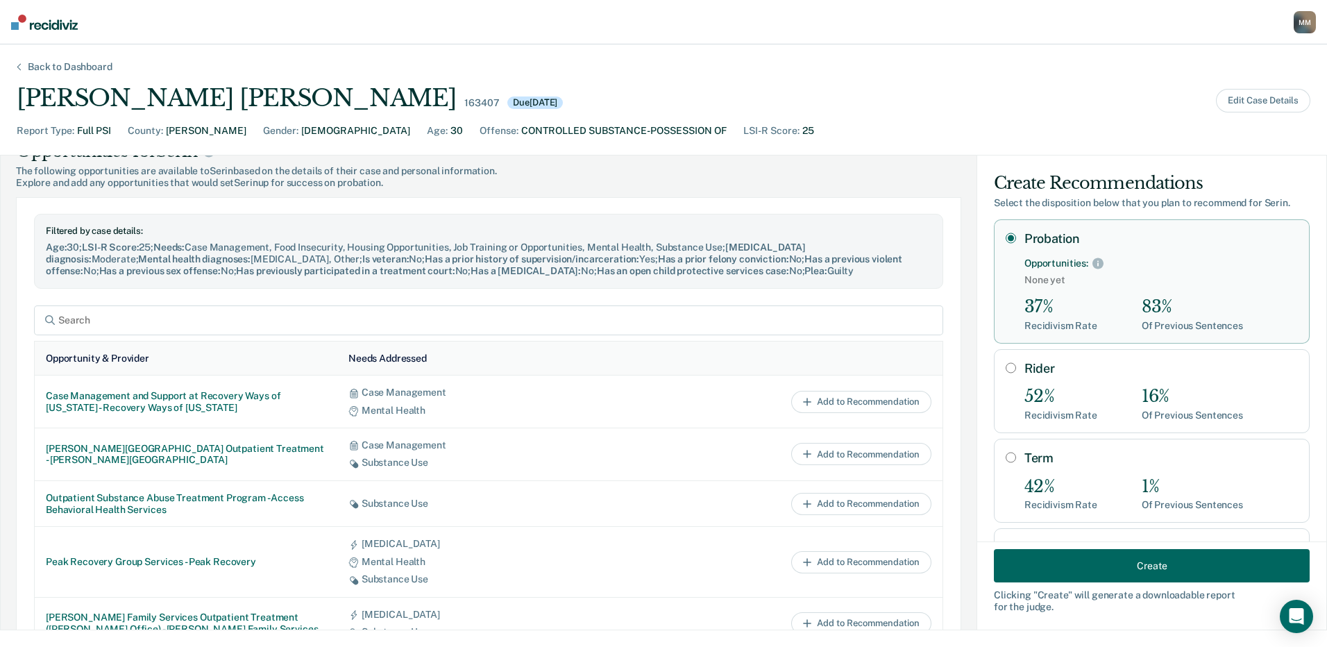
scroll to position [555, 0]
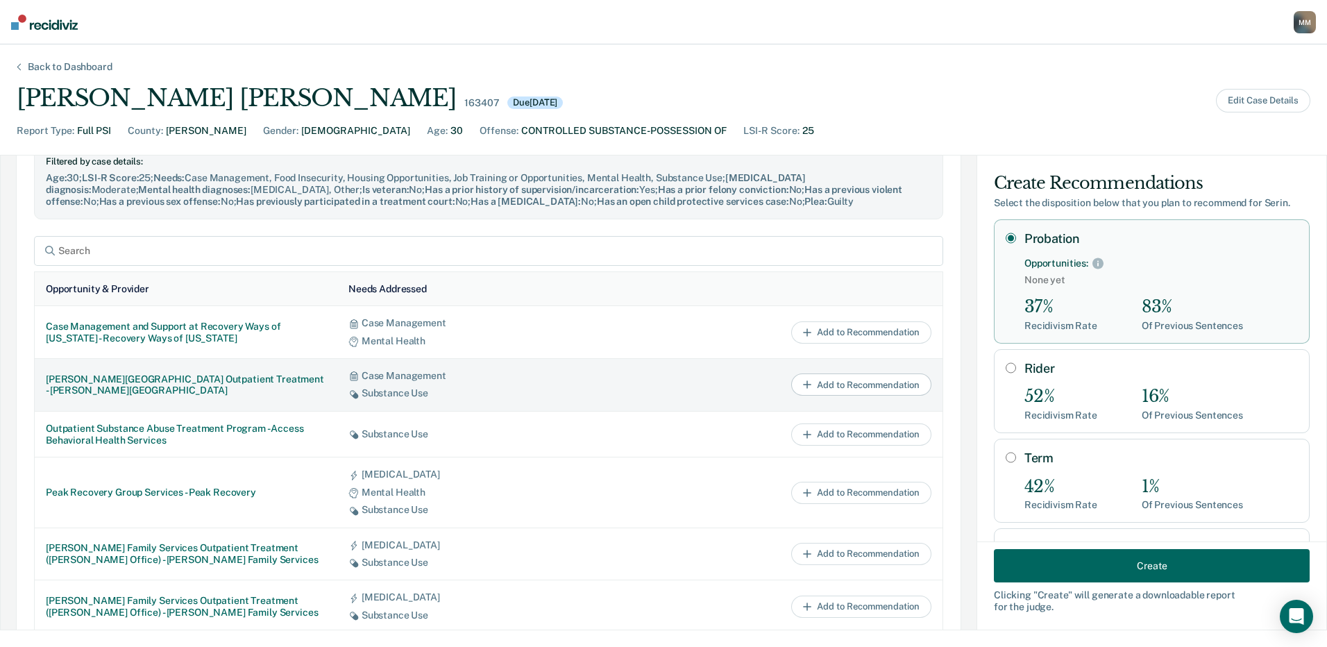
click at [818, 396] on button "Add to Recommendation" at bounding box center [861, 385] width 140 height 22
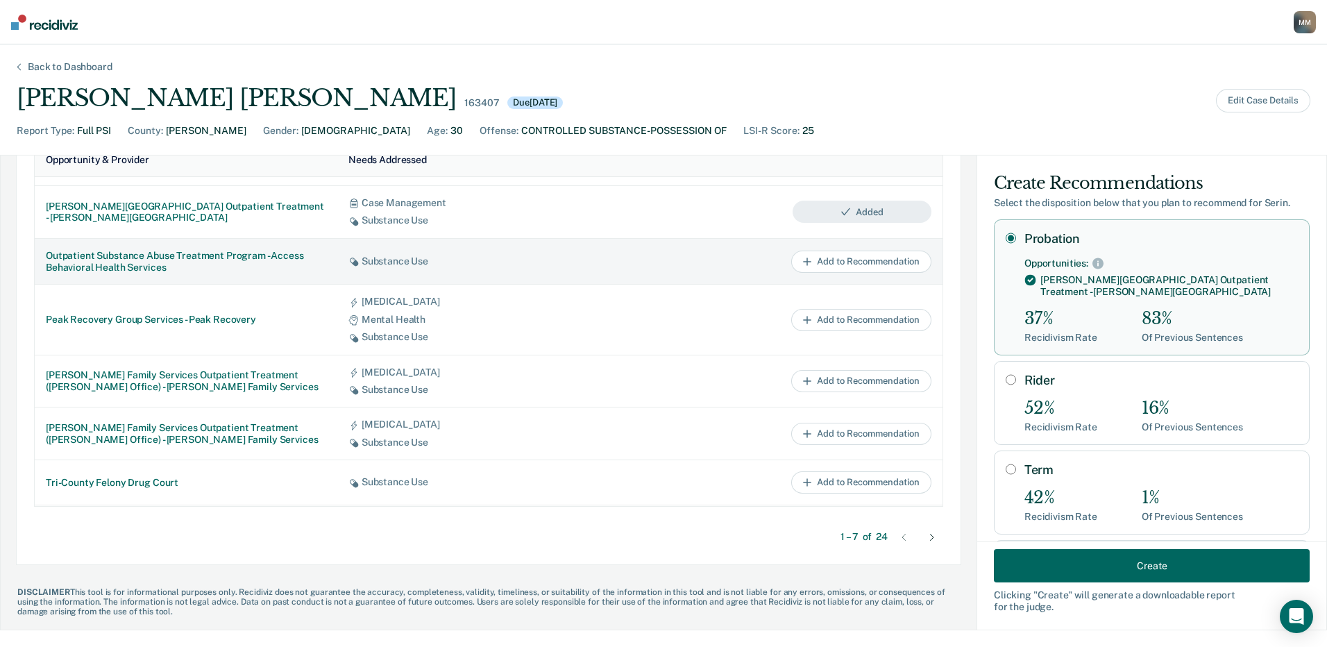
scroll to position [694, 0]
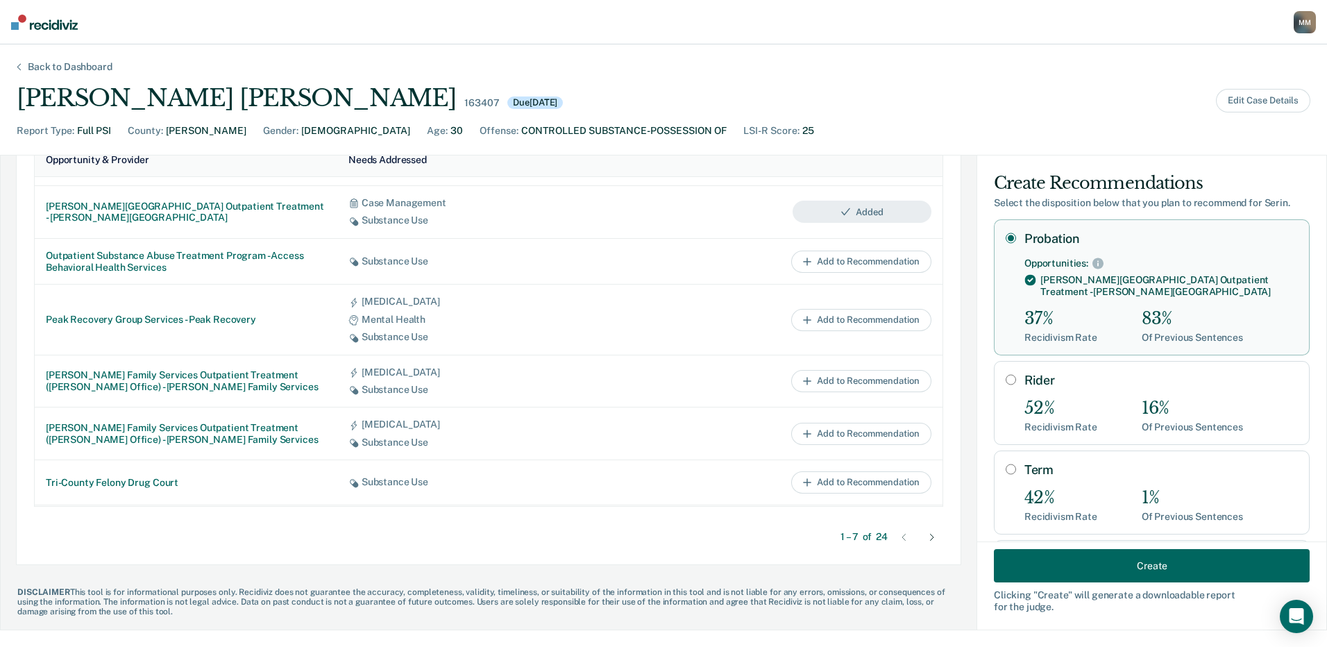
click at [930, 540] on icon at bounding box center [932, 537] width 4 height 7
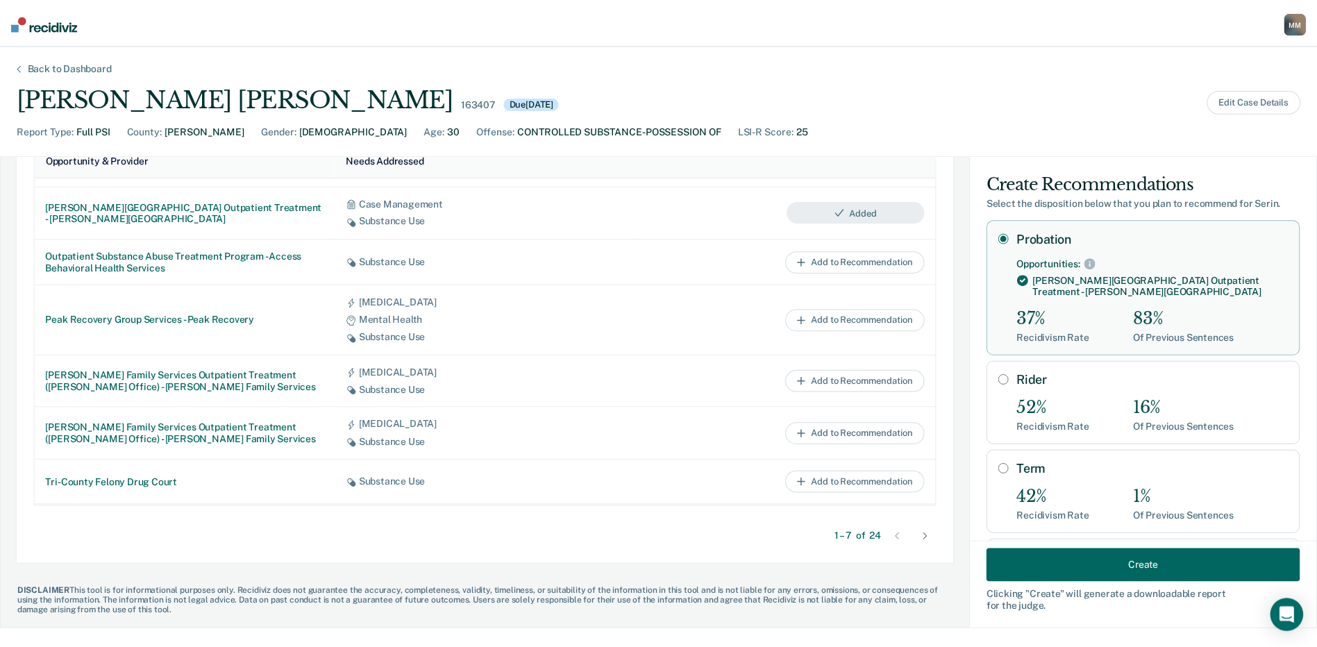
scroll to position [696, 0]
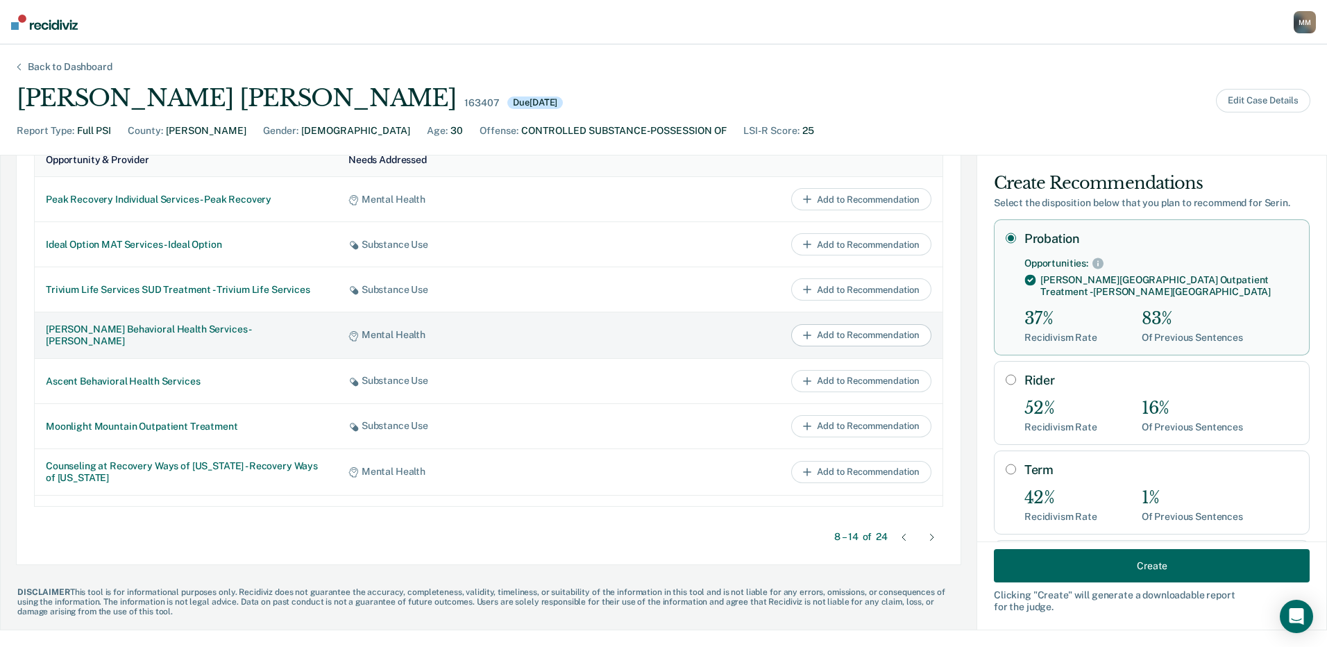
click at [810, 339] on button "Add to Recommendation" at bounding box center [861, 335] width 140 height 22
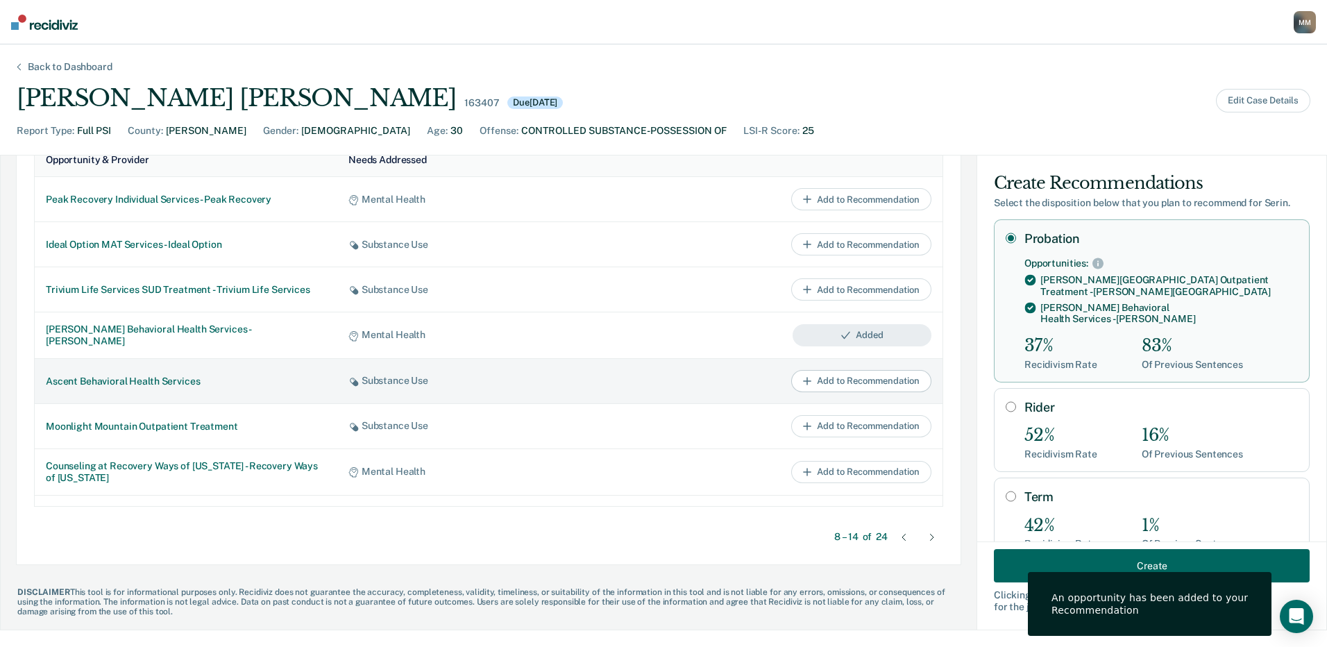
click at [817, 385] on button "Add to Recommendation" at bounding box center [861, 381] width 140 height 22
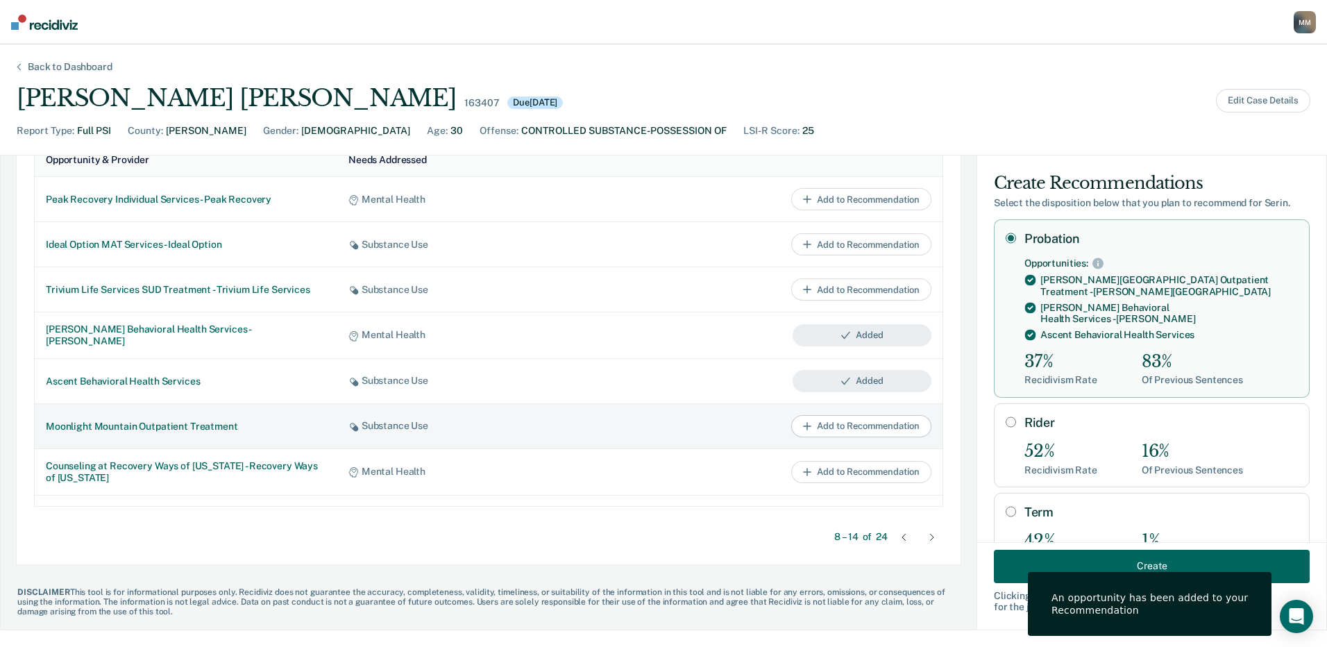
click at [819, 424] on button "Add to Recommendation" at bounding box center [861, 426] width 140 height 22
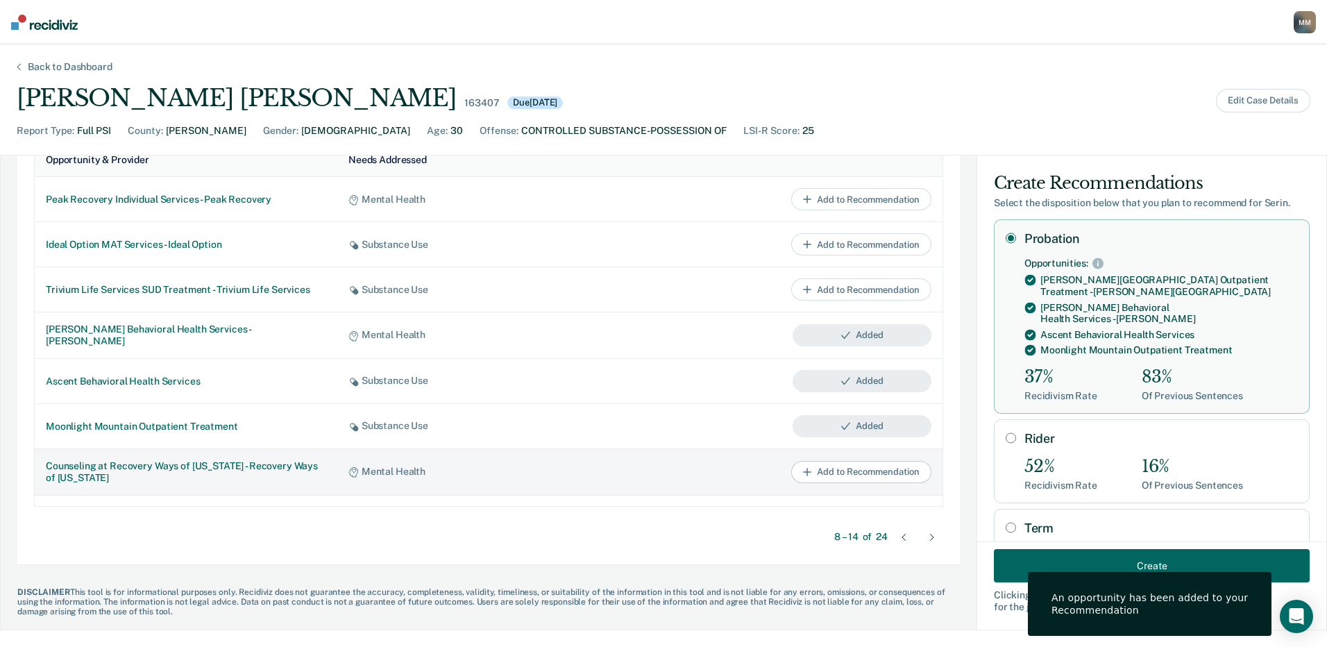
click at [836, 468] on button "Add to Recommendation" at bounding box center [861, 472] width 140 height 22
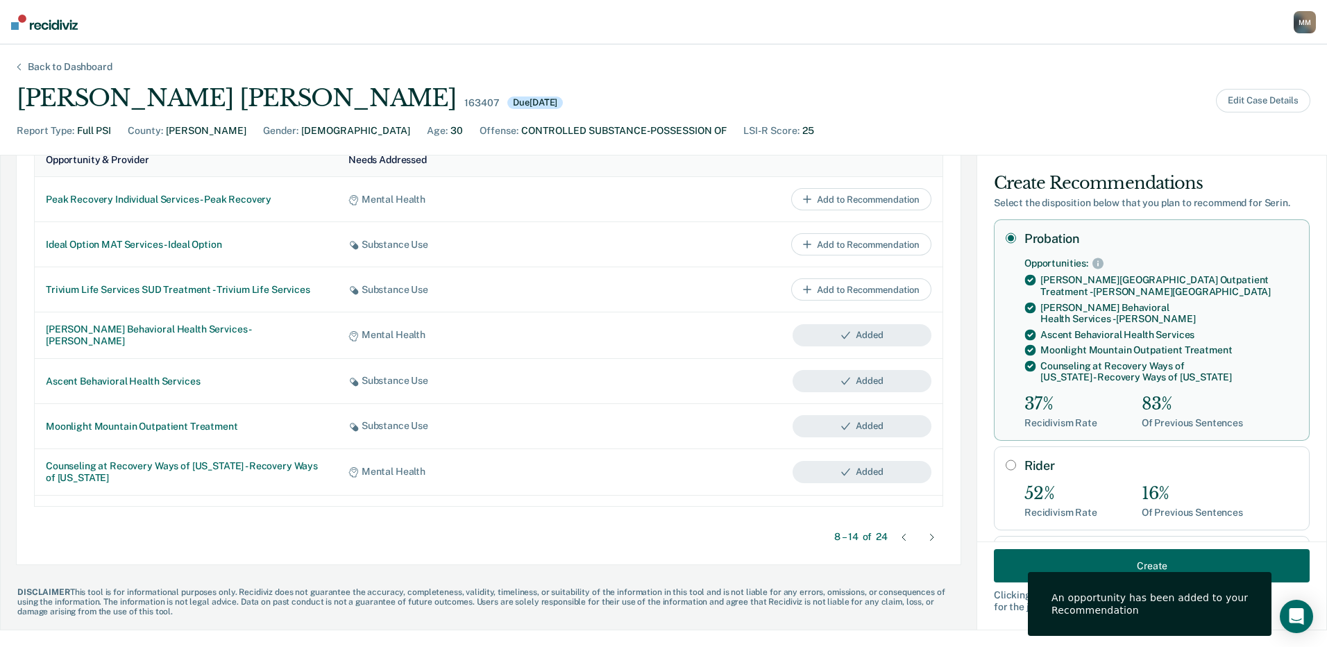
click at [931, 539] on icon at bounding box center [932, 537] width 3 height 6
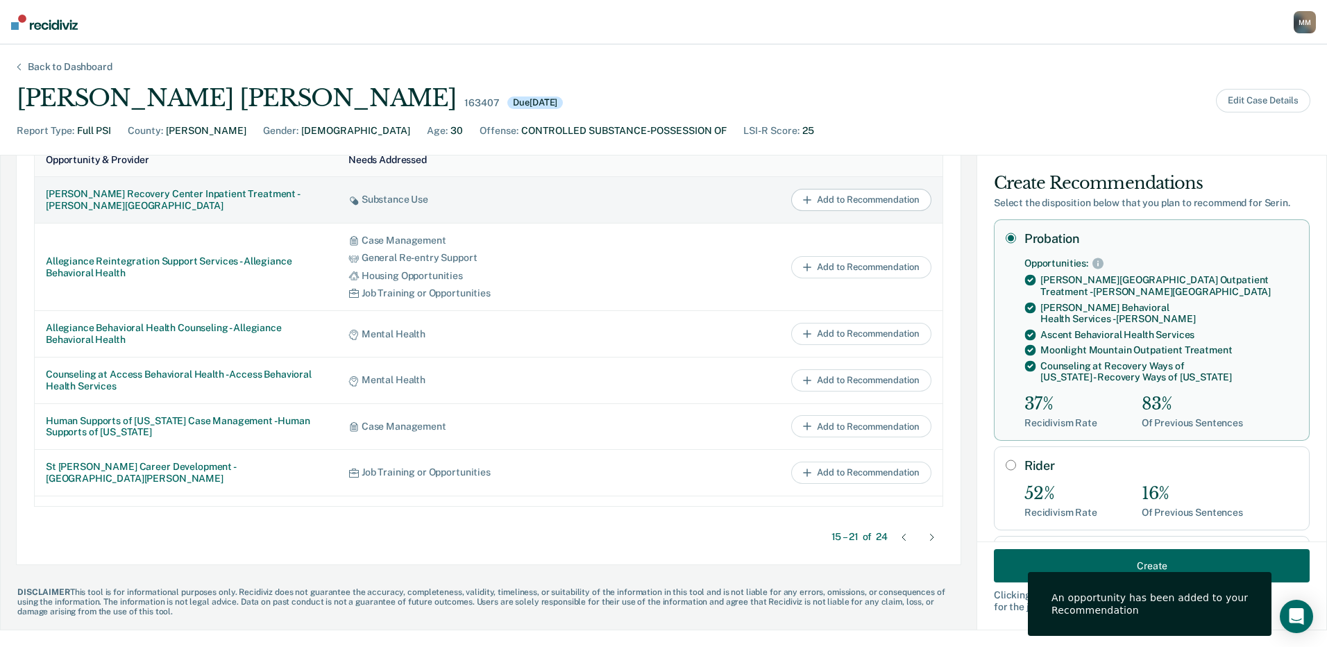
click at [830, 199] on button "Add to Recommendation" at bounding box center [861, 200] width 140 height 22
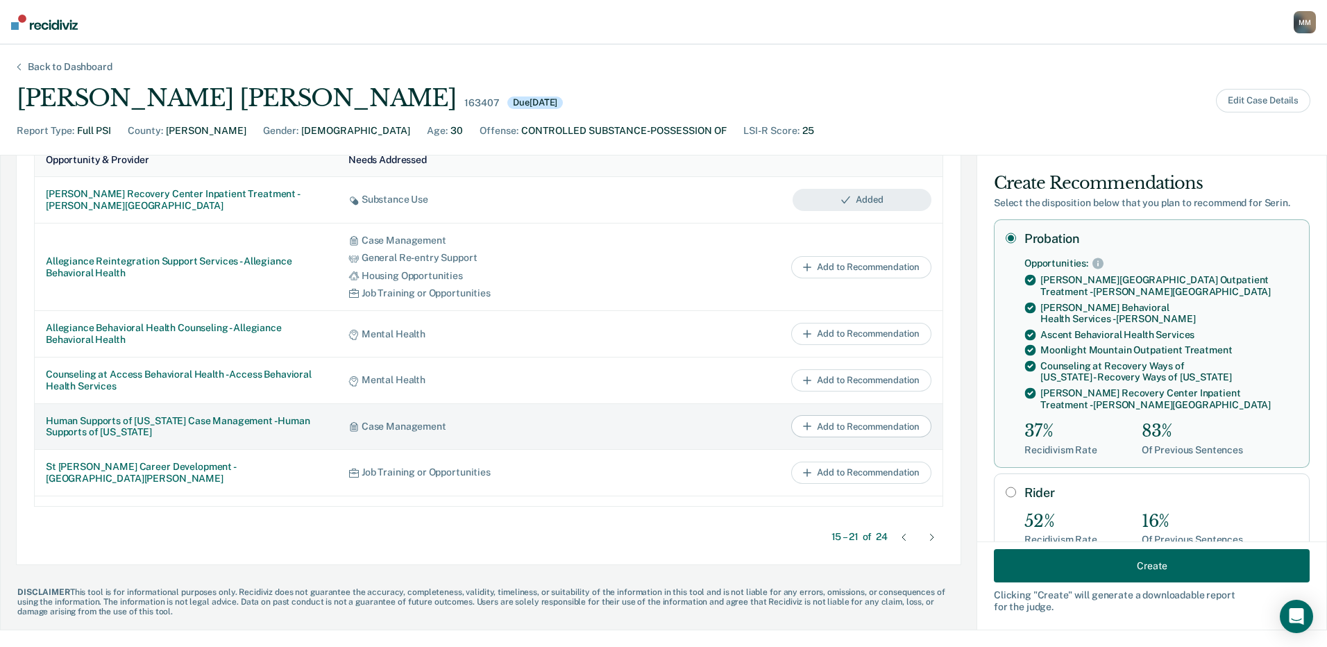
click at [837, 430] on button "Add to Recommendation" at bounding box center [861, 426] width 140 height 22
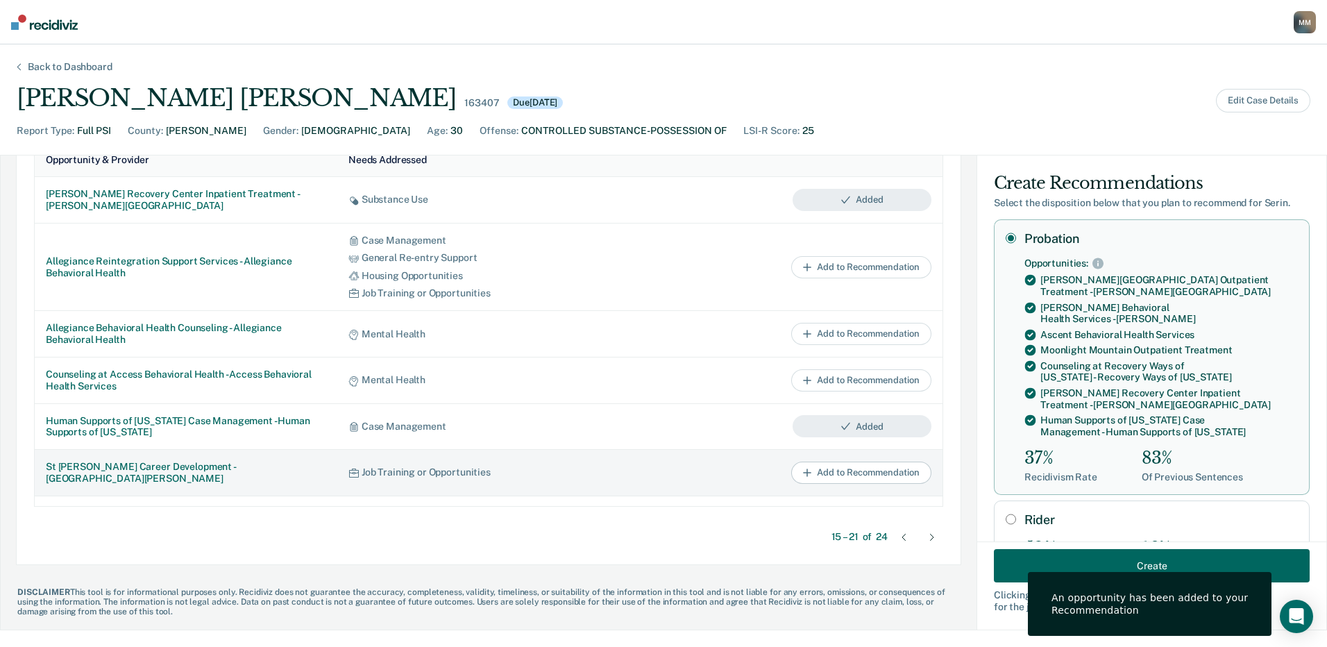
click at [838, 475] on button "Add to Recommendation" at bounding box center [861, 473] width 140 height 22
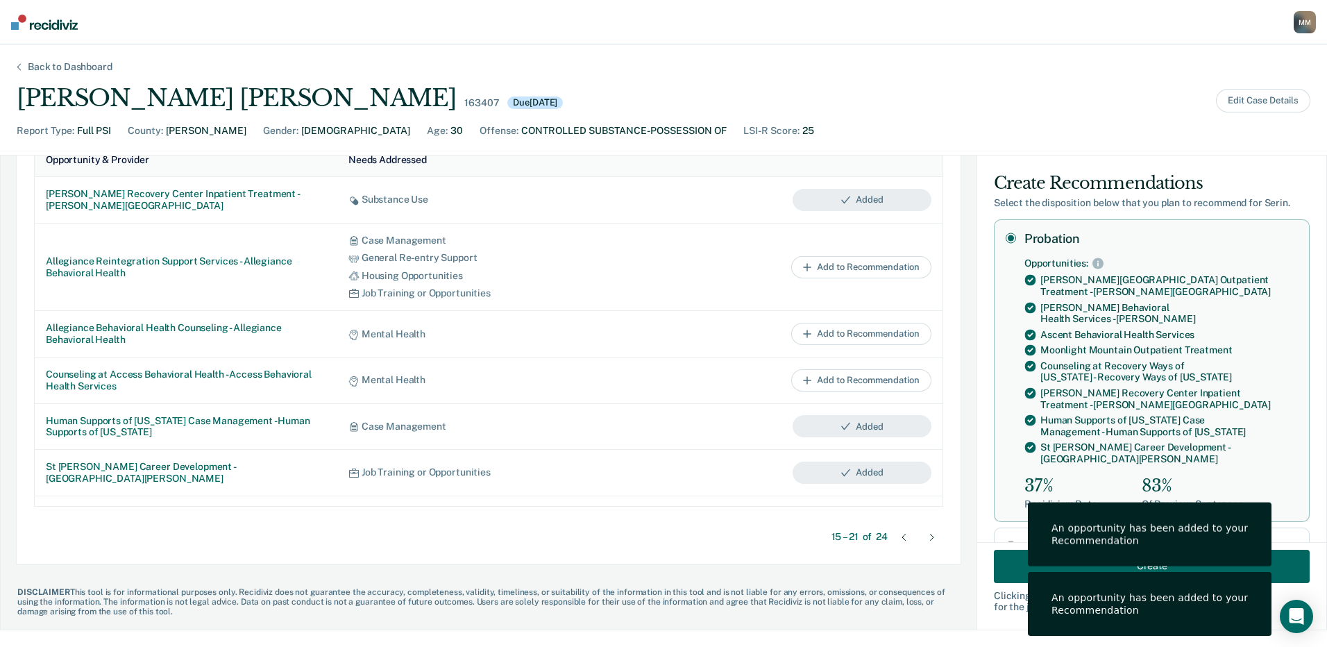
click at [921, 536] on div at bounding box center [932, 537] width 22 height 22
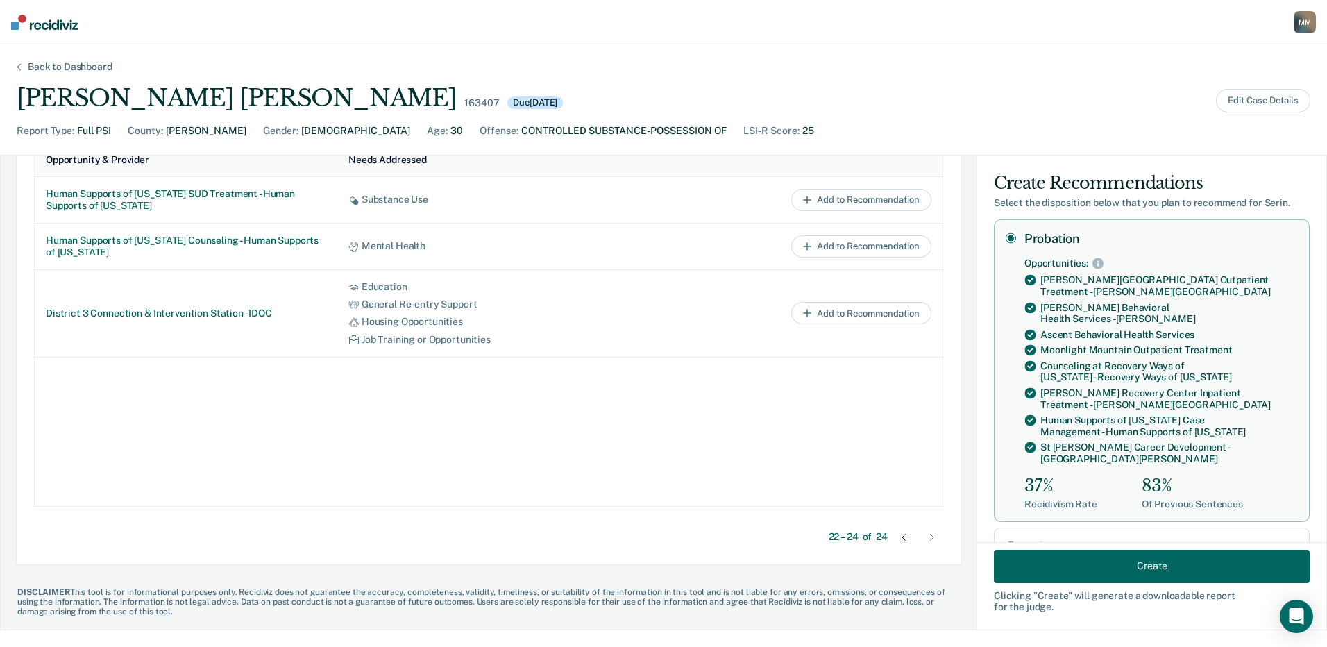
click at [1127, 567] on button "Create" at bounding box center [1152, 565] width 316 height 33
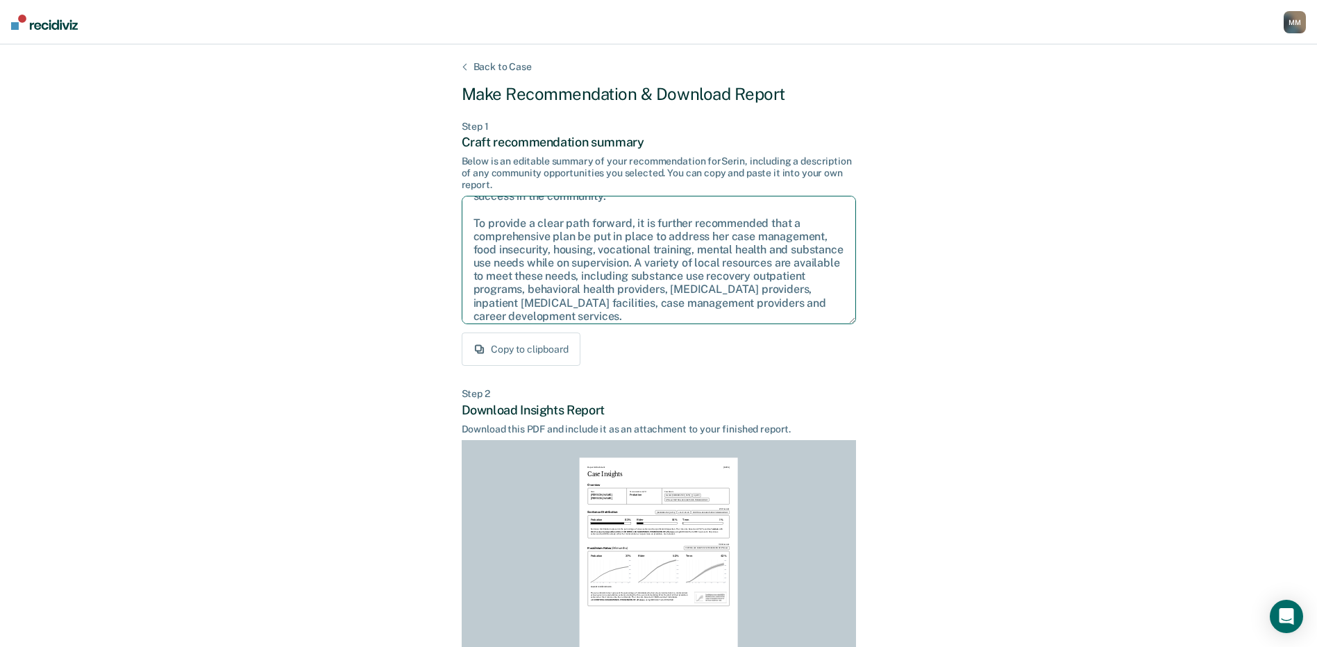
scroll to position [116, 0]
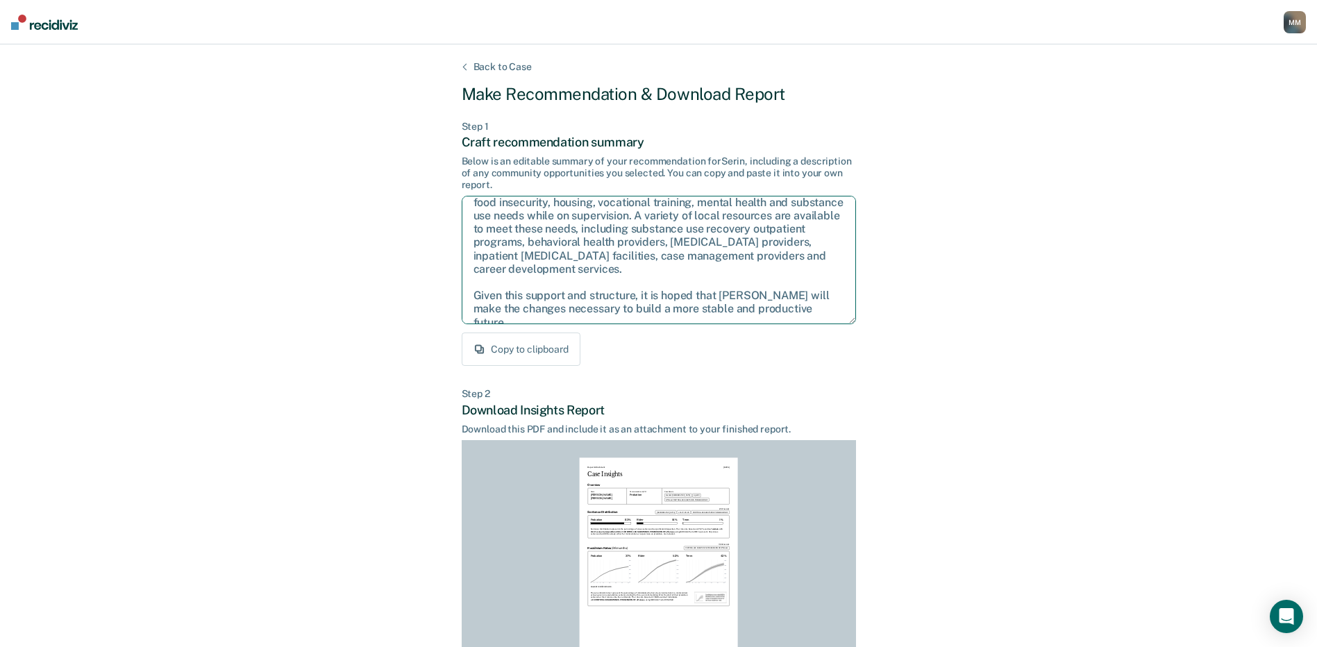
drag, startPoint x: 471, startPoint y: 212, endPoint x: 850, endPoint y: 341, distance: 400.5
click at [850, 341] on div "Step 1 Craft recommendation summary Below is an editable summary of your recomm…" at bounding box center [659, 244] width 394 height 246
click at [932, 369] on div "Back to Case Make Recommendation & Download Report Step 1 Craft recommendation …" at bounding box center [658, 417] width 1317 height 747
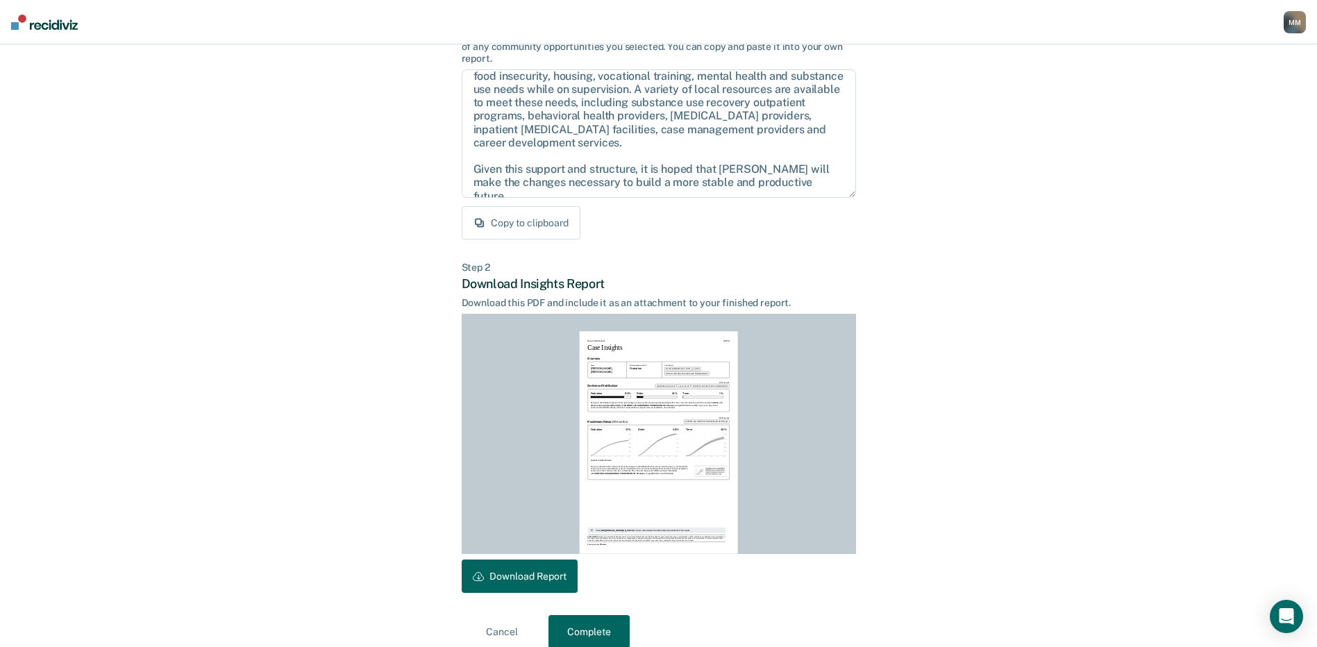
scroll to position [144, 0]
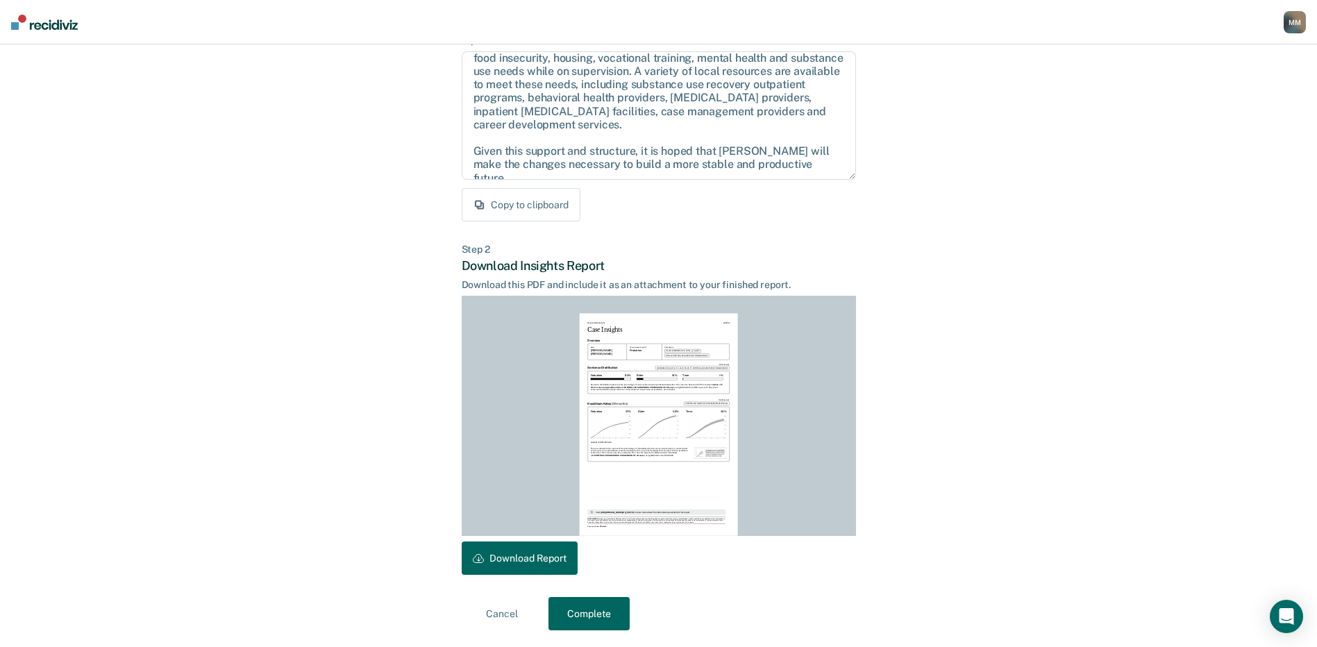
drag, startPoint x: 519, startPoint y: 555, endPoint x: 678, endPoint y: 476, distance: 177.9
click at [519, 555] on button "Download Report" at bounding box center [520, 558] width 116 height 33
click at [590, 619] on button "Complete" at bounding box center [588, 613] width 81 height 33
